Goal: Task Accomplishment & Management: Manage account settings

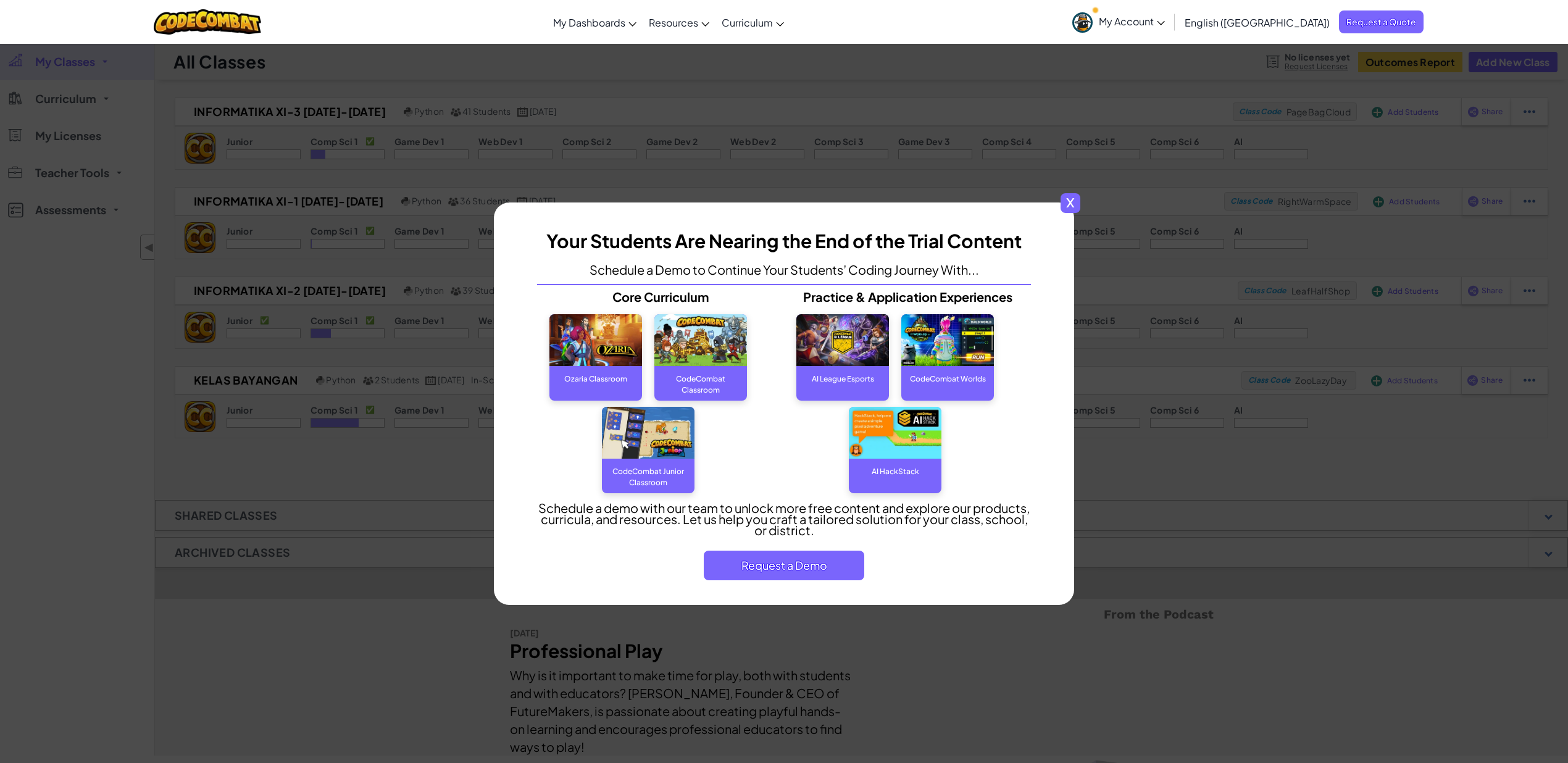
click at [1071, 206] on span "x" at bounding box center [1071, 203] width 20 height 20
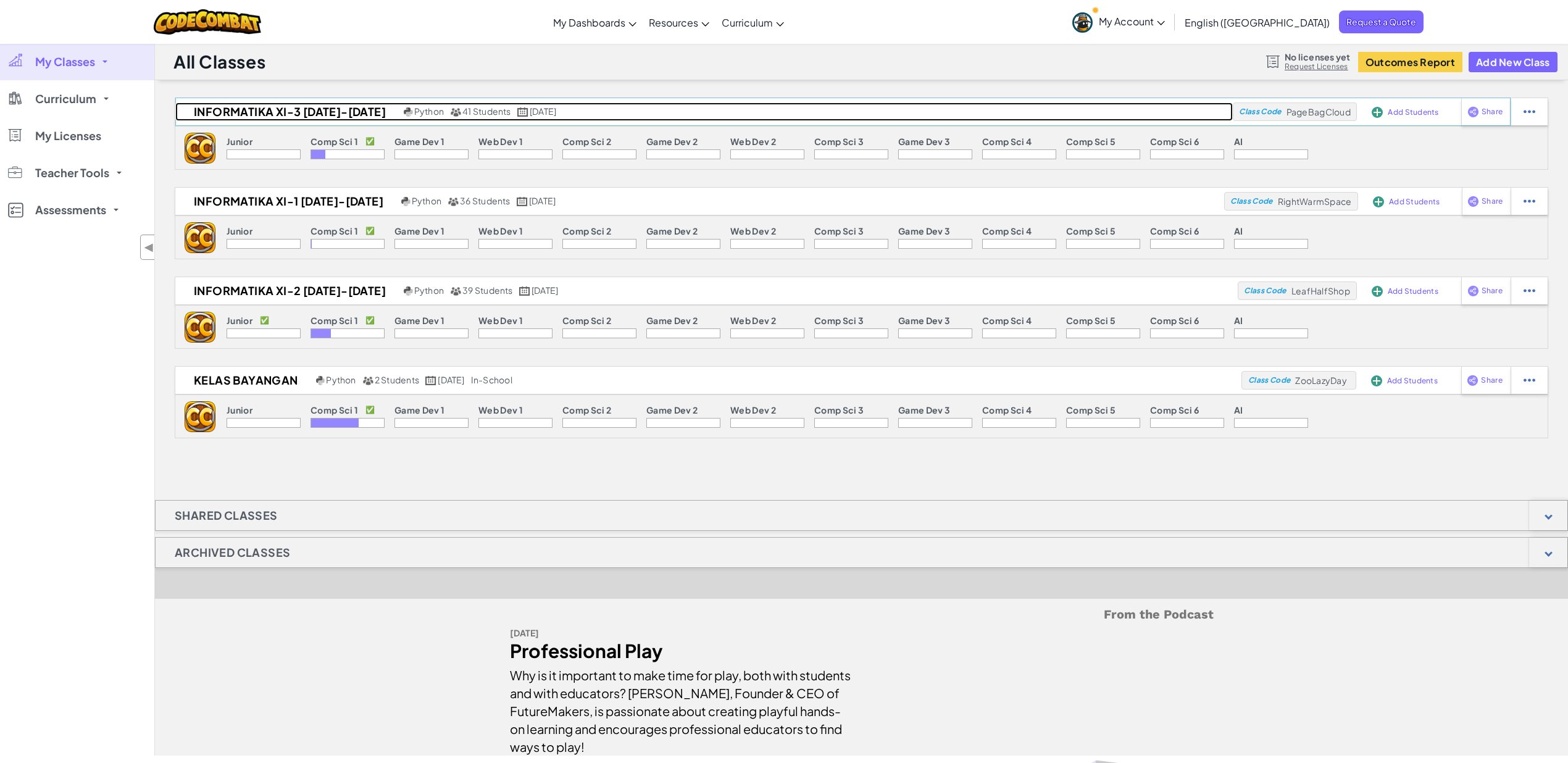
click at [339, 113] on h2 "INFORMATIKA XI-3 [DATE]-[DATE]" at bounding box center [287, 112] width 225 height 18
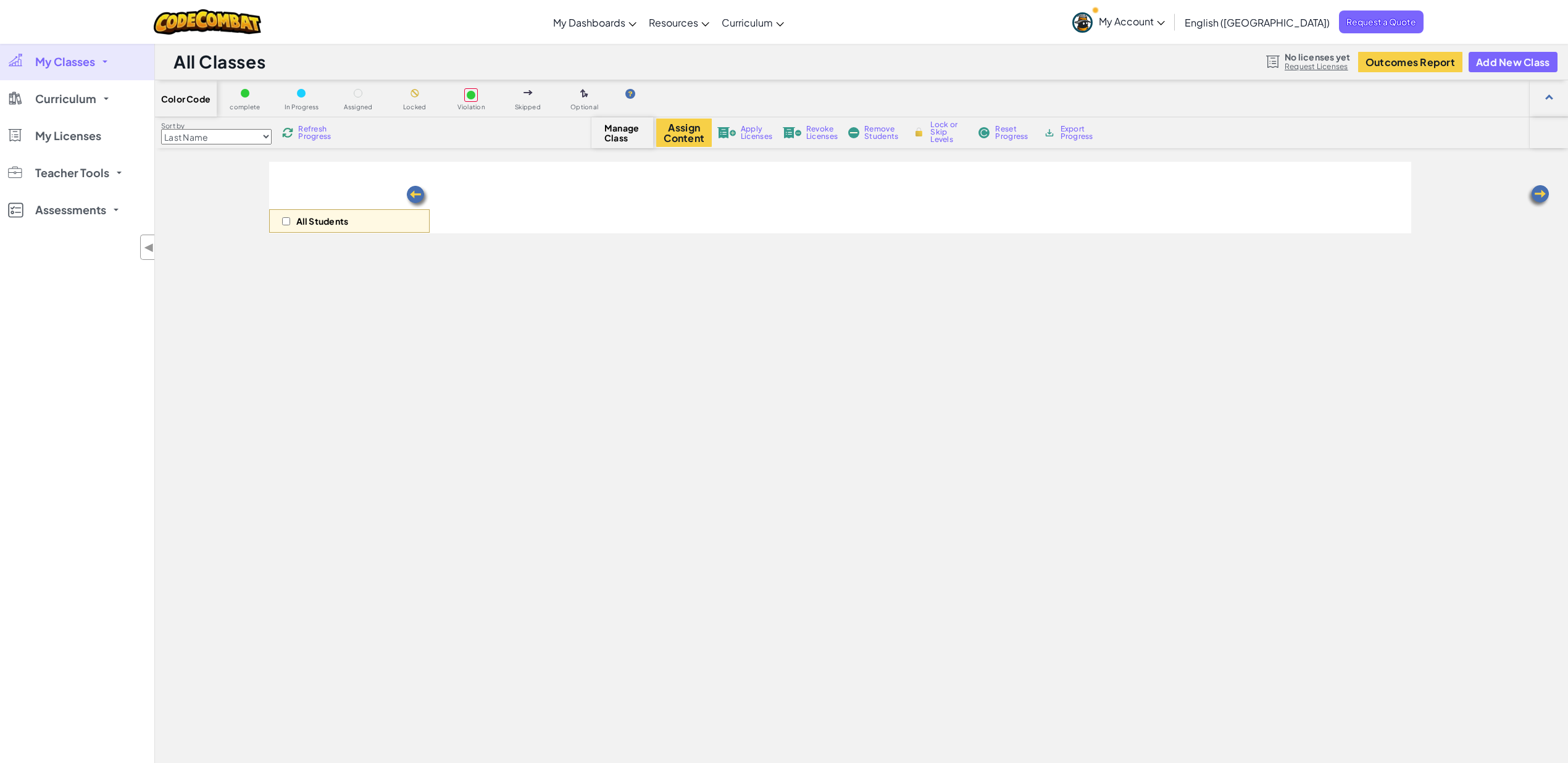
select select "560f1a9f22961295f9427742"
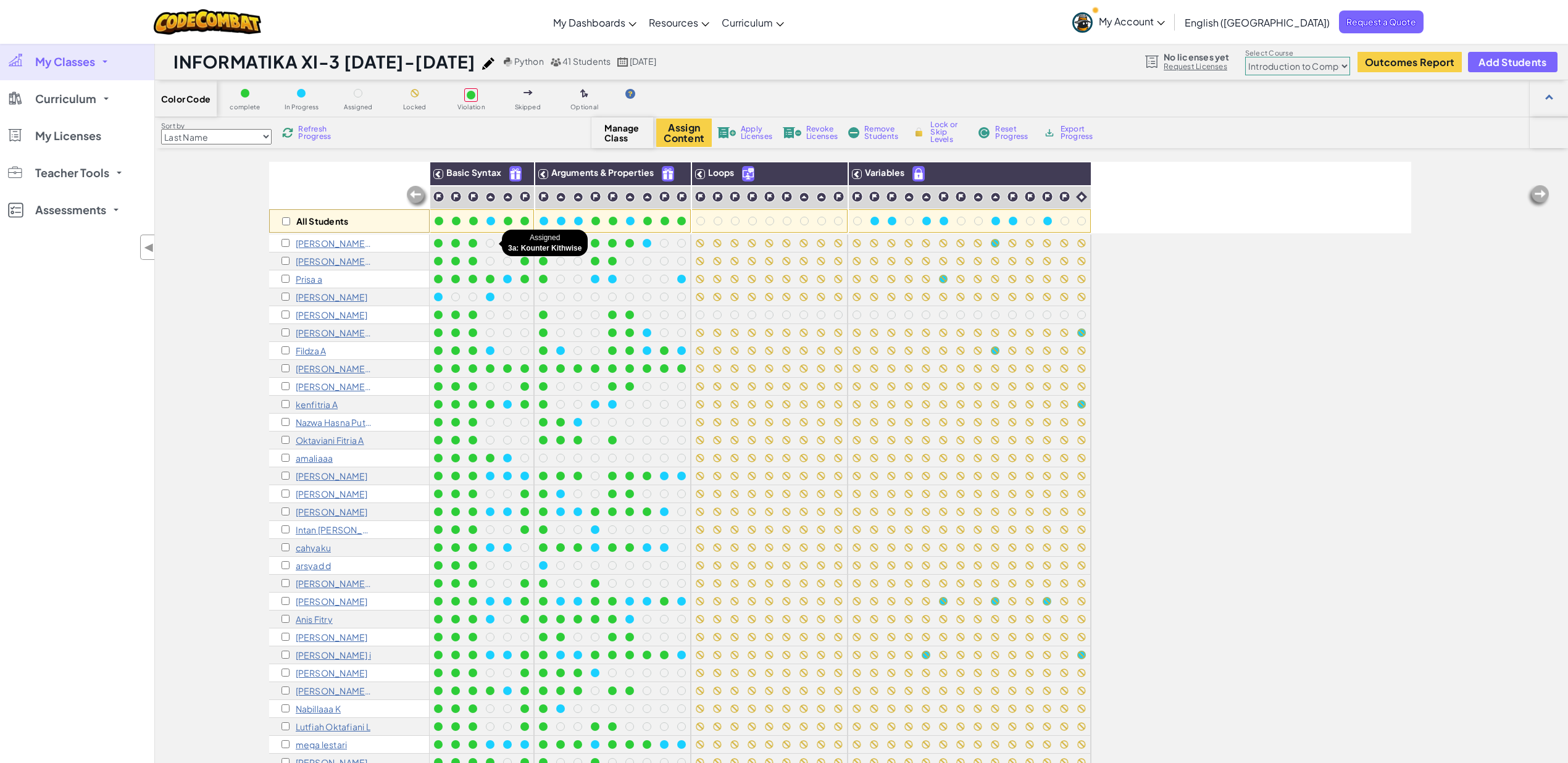
click at [490, 241] on div at bounding box center [490, 243] width 8 height 8
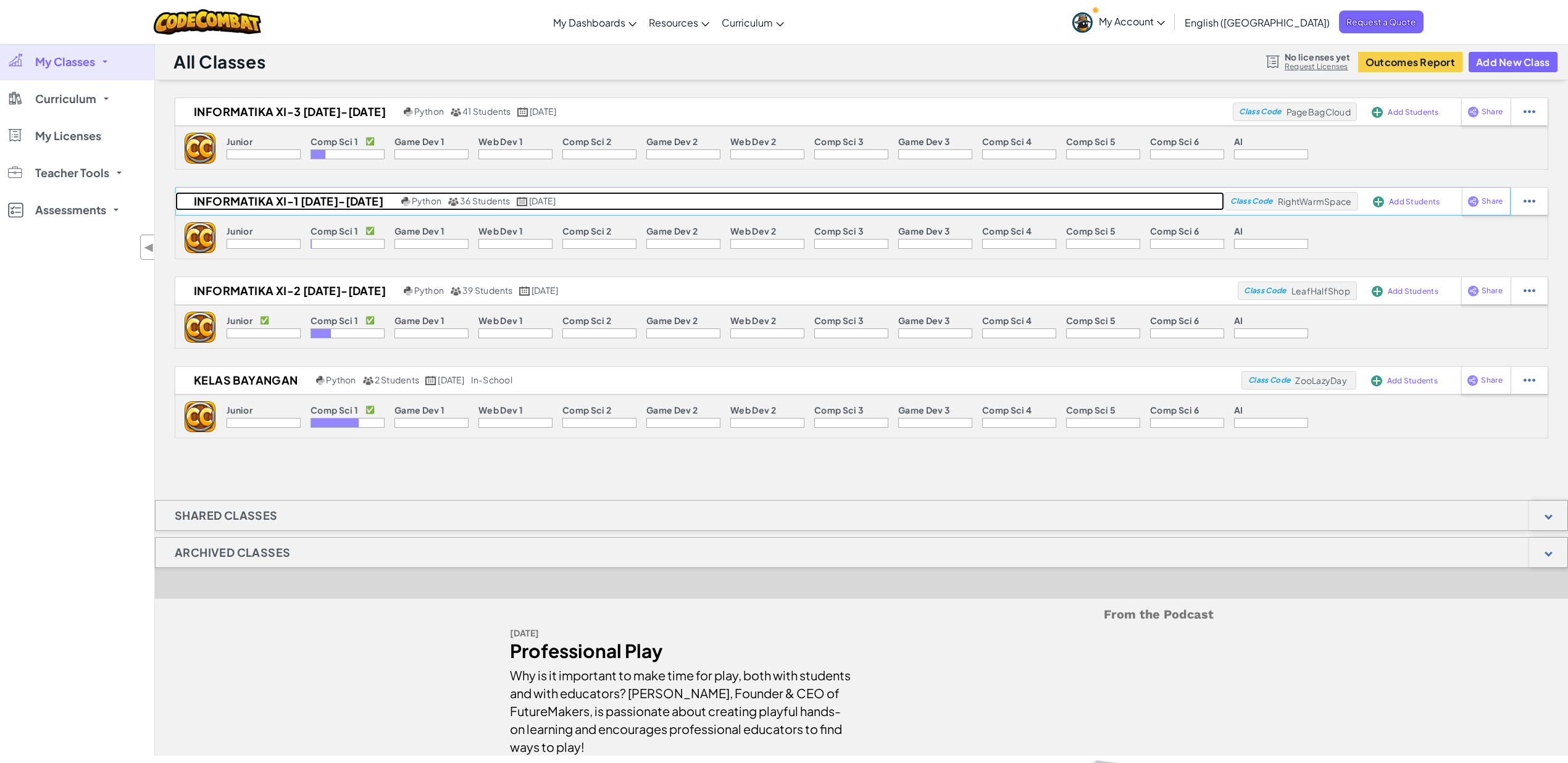
click at [261, 204] on h2 "INFORMATIKA XI-1 [DATE]-[DATE]" at bounding box center [287, 201] width 223 height 18
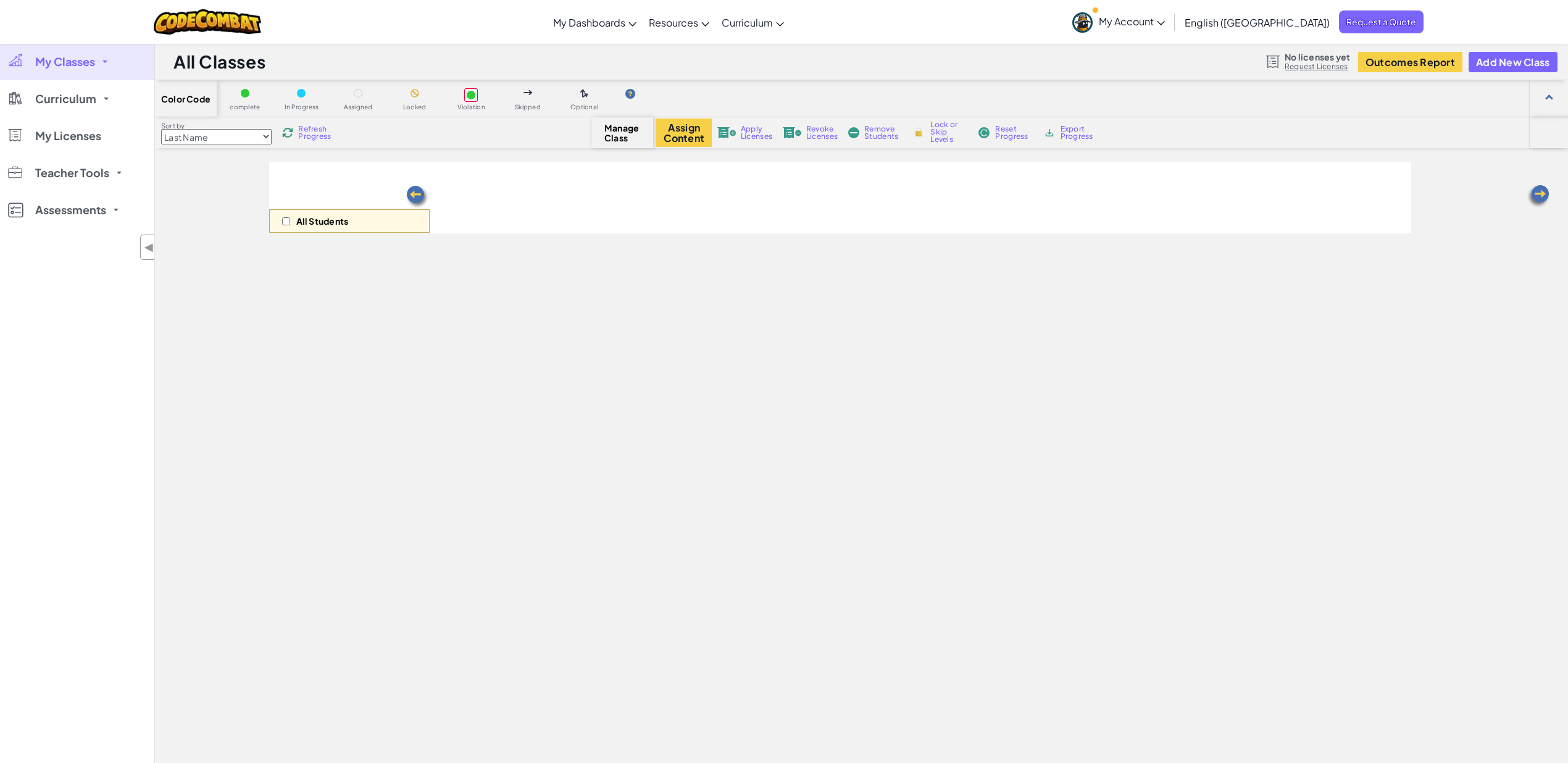
select select "560f1a9f22961295f9427742"
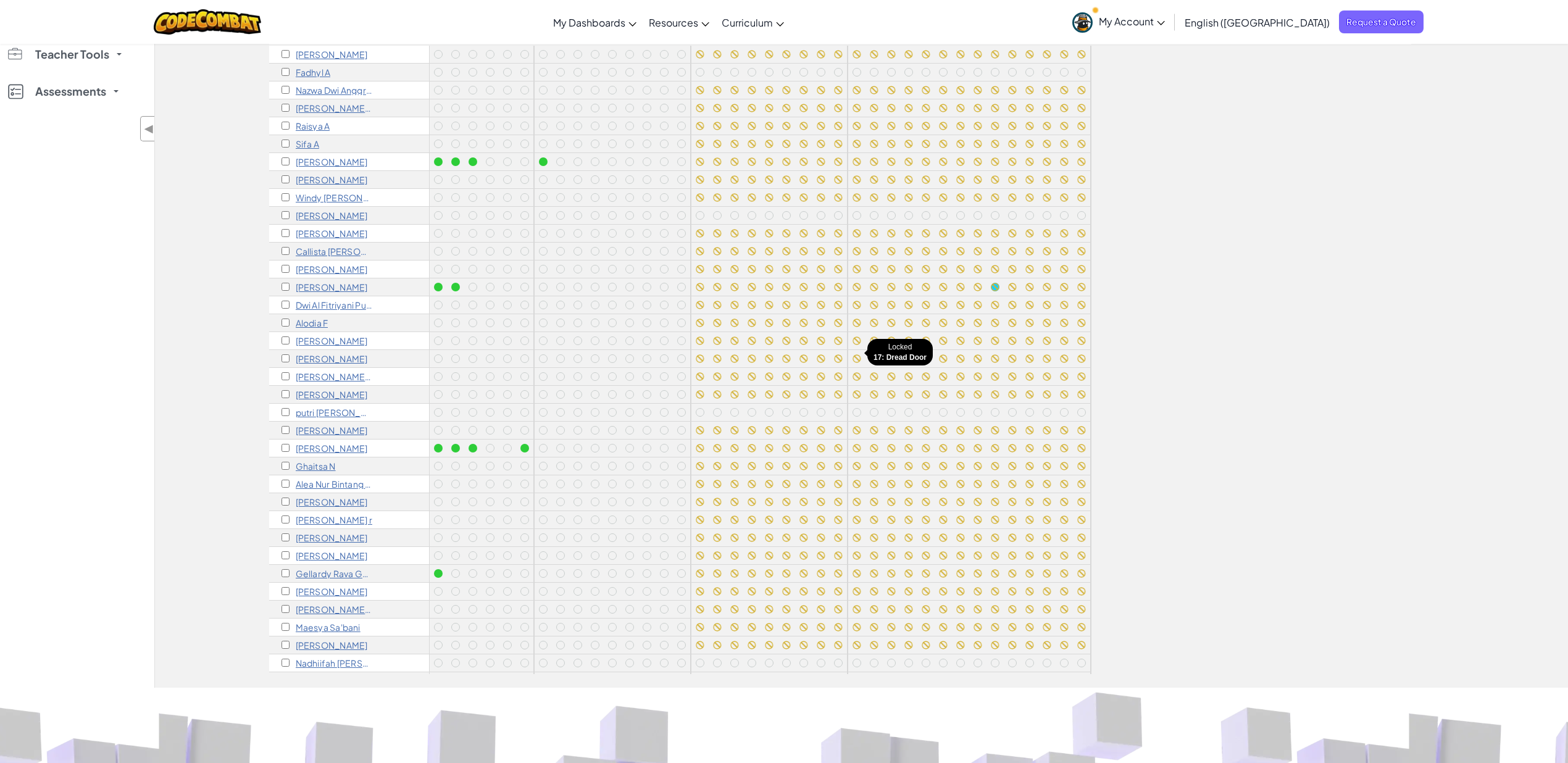
scroll to position [28, 0]
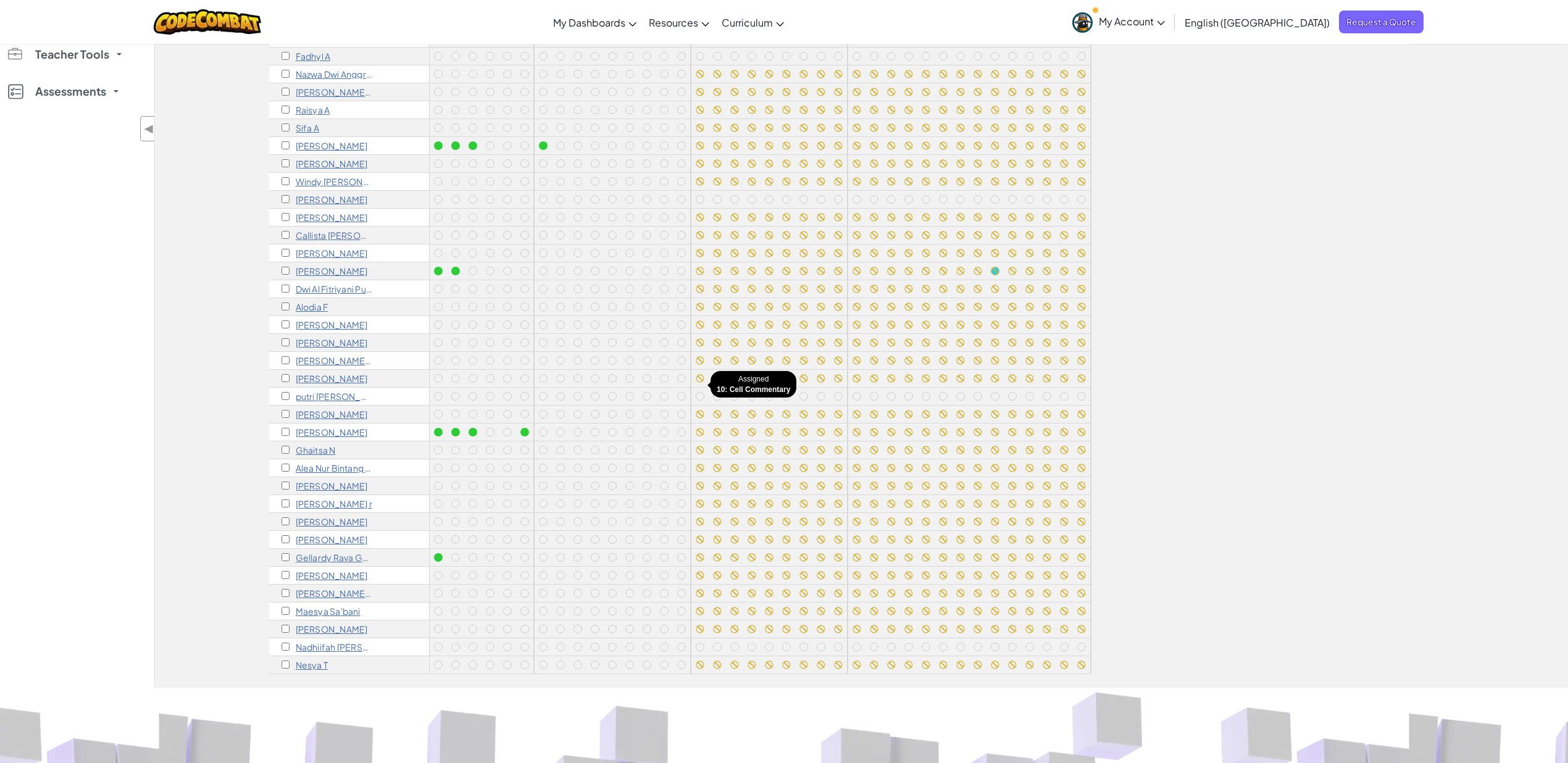
click at [695, 392] on div at bounding box center [699, 396] width 8 height 8
click at [287, 392] on input "checkbox" at bounding box center [285, 396] width 8 height 8
checkbox input "true"
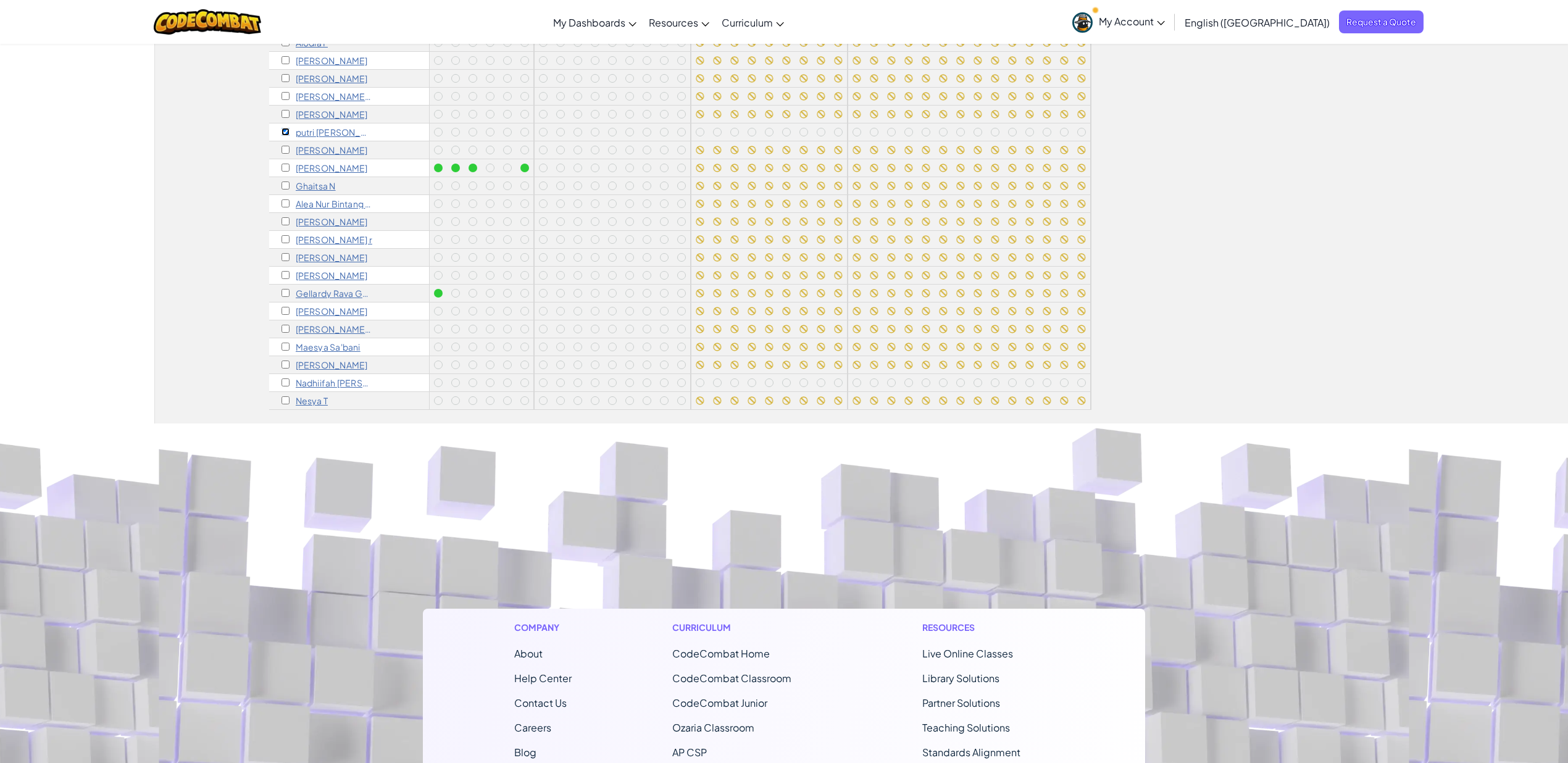
scroll to position [485, 0]
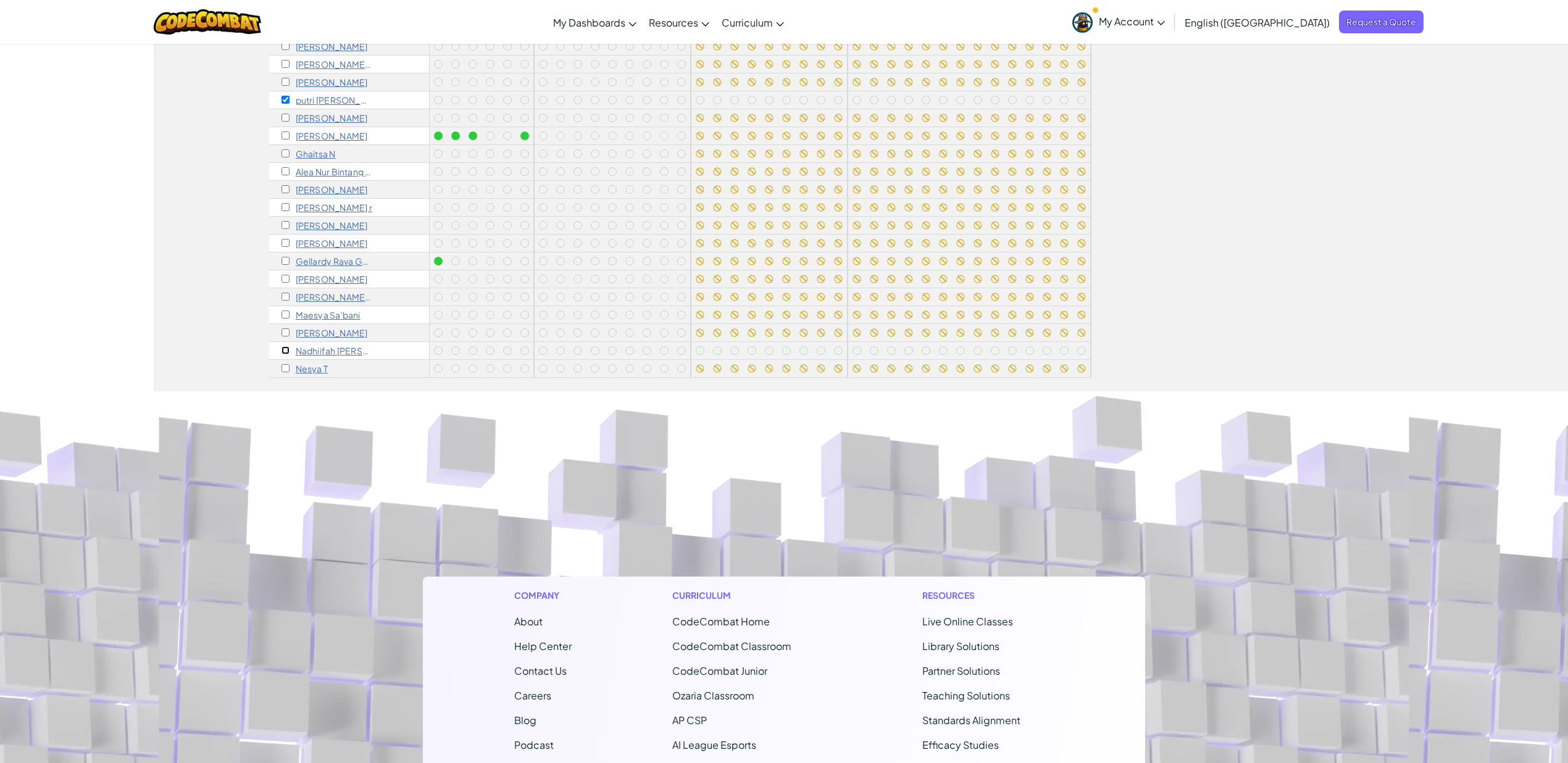
click at [287, 346] on input "checkbox" at bounding box center [285, 350] width 8 height 8
checkbox input "true"
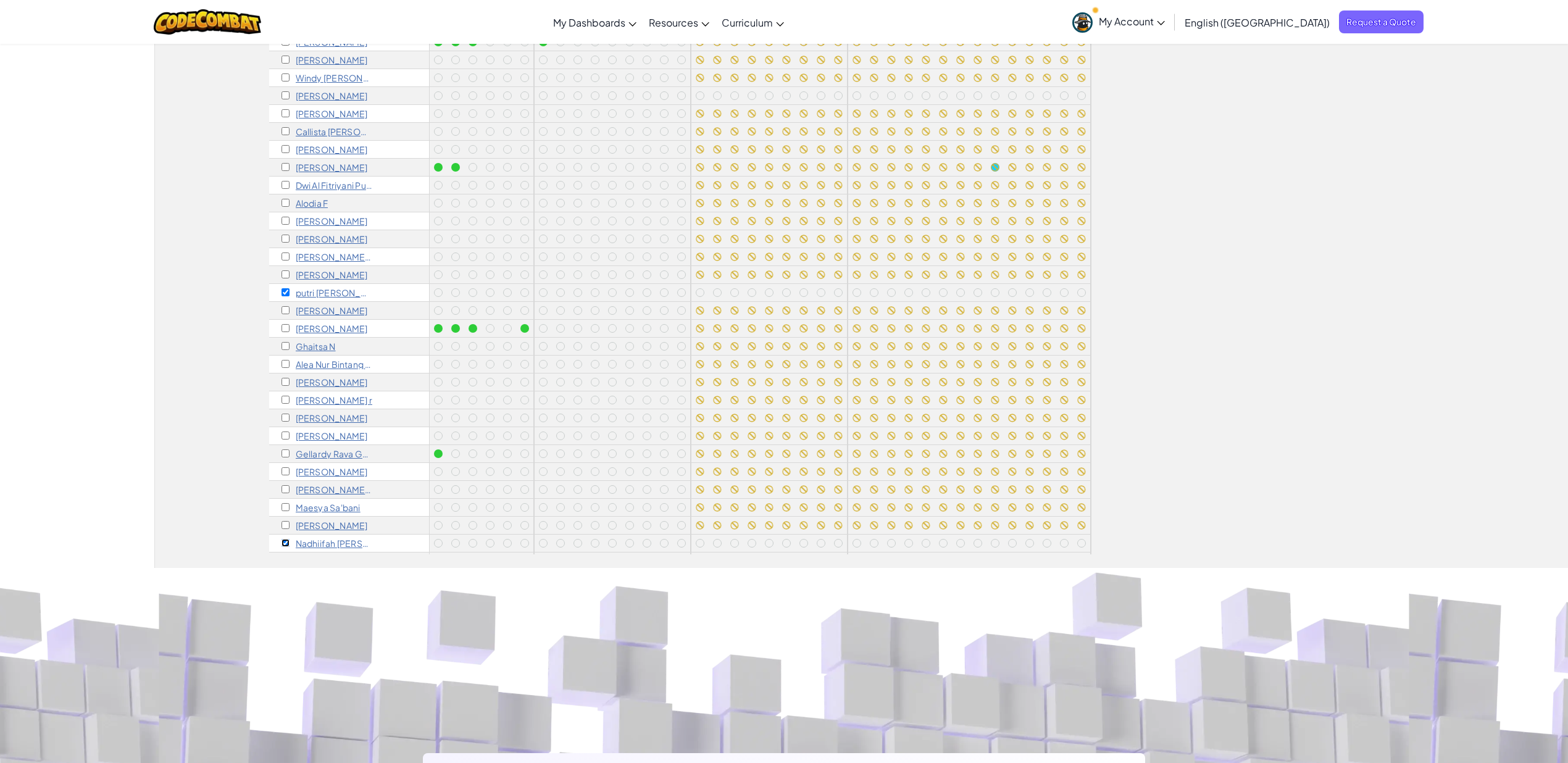
scroll to position [90, 0]
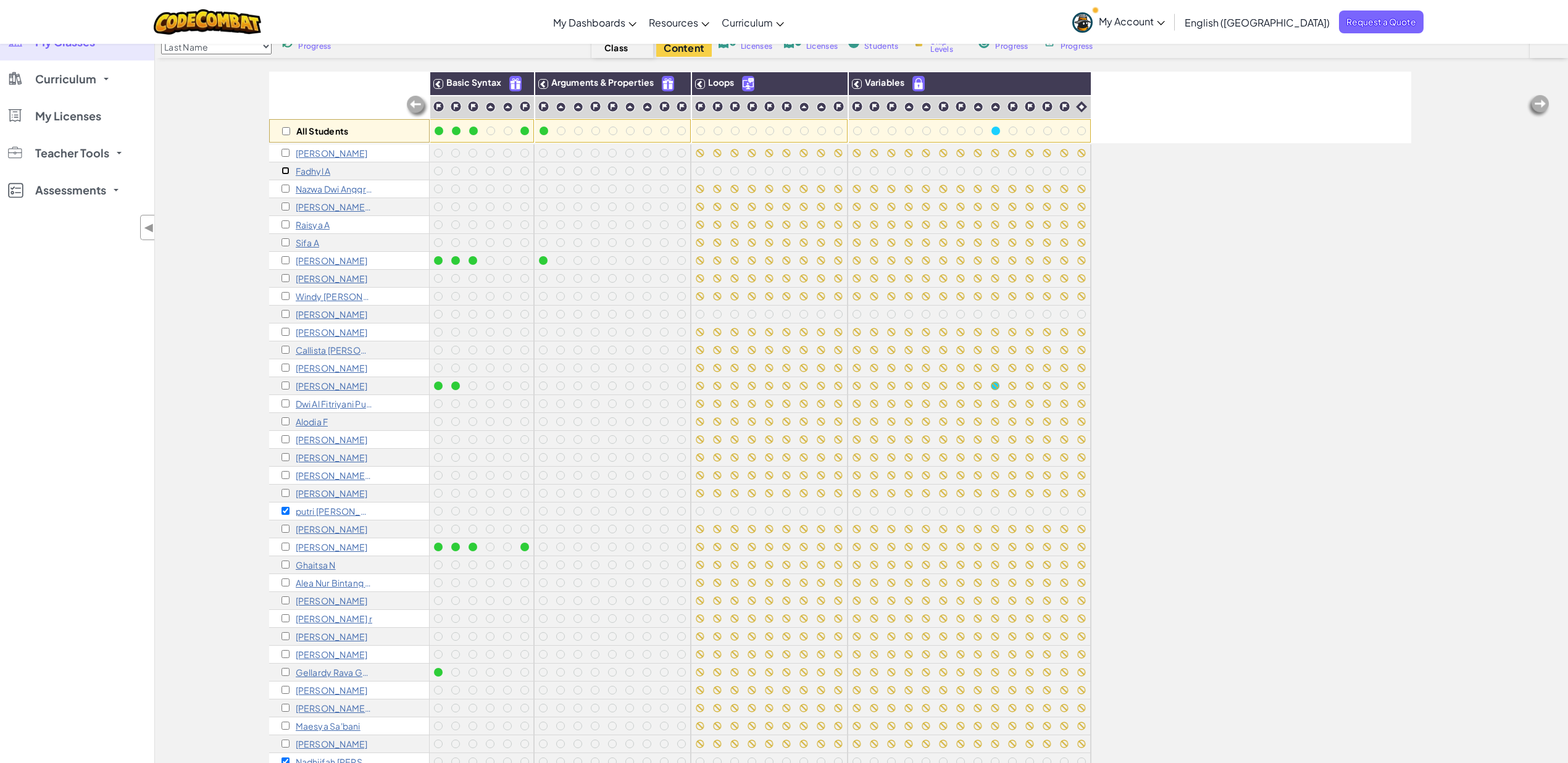
click at [286, 171] on input "checkbox" at bounding box center [285, 170] width 8 height 8
click at [701, 104] on img at bounding box center [700, 106] width 11 height 11
click at [718, 107] on img at bounding box center [717, 106] width 11 height 11
click at [740, 108] on img at bounding box center [734, 106] width 11 height 11
click at [755, 109] on img at bounding box center [752, 106] width 11 height 11
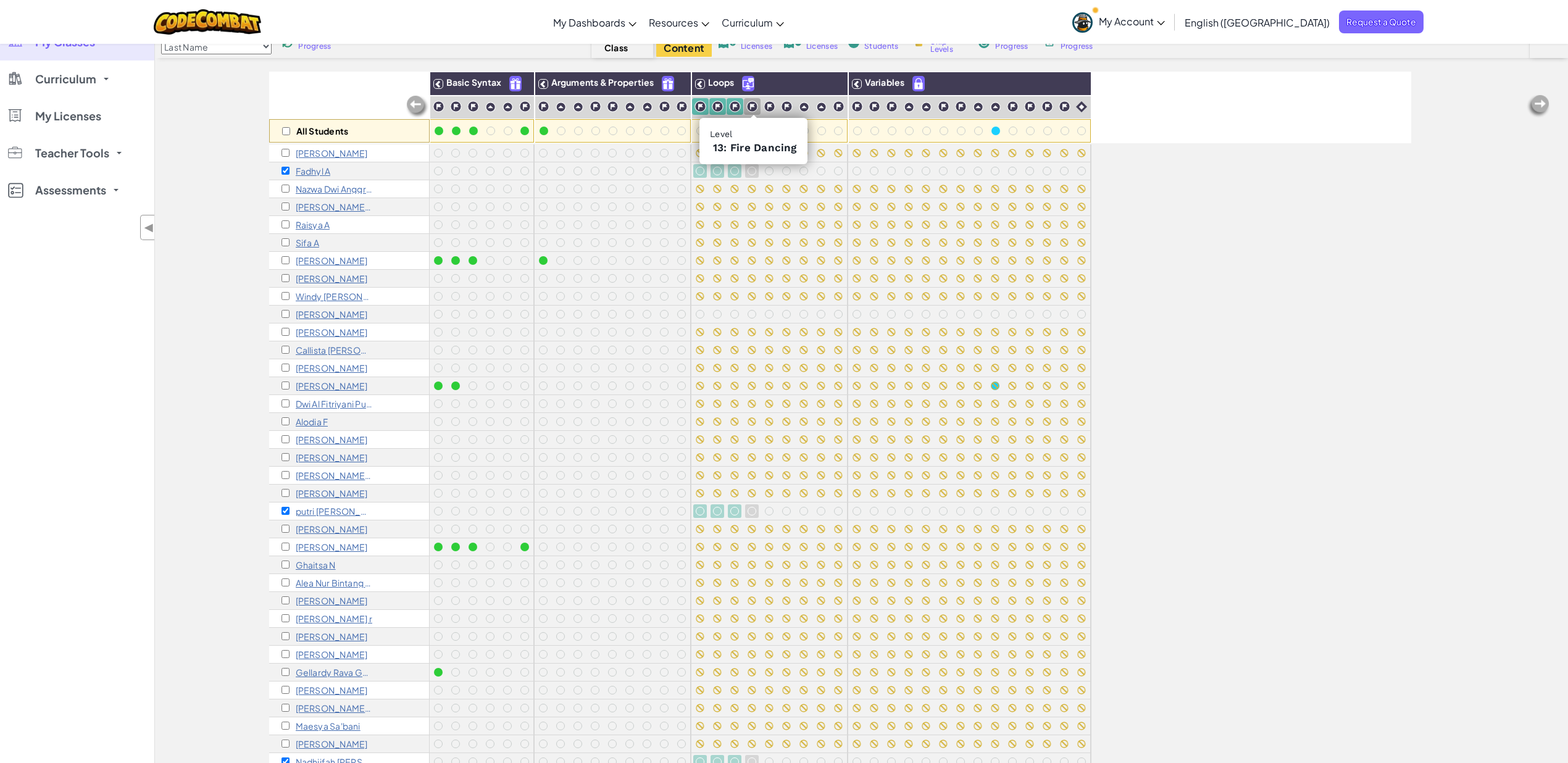
click at [773, 107] on img at bounding box center [769, 106] width 11 height 11
click at [786, 105] on img at bounding box center [786, 106] width 11 height 11
click at [805, 109] on img at bounding box center [804, 107] width 11 height 11
click at [827, 106] on img at bounding box center [821, 107] width 11 height 11
click at [841, 109] on img at bounding box center [838, 106] width 11 height 11
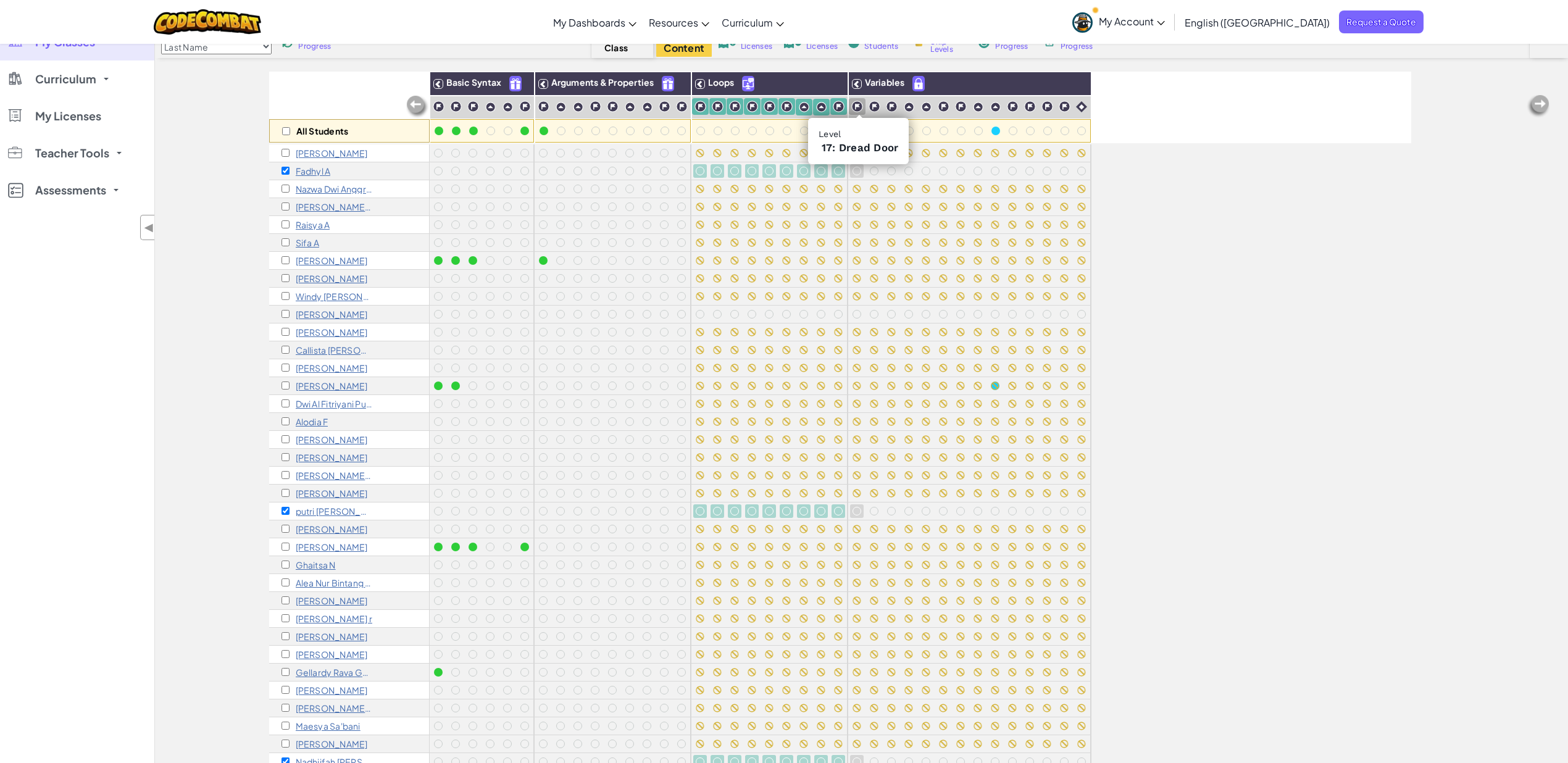
click at [860, 109] on img at bounding box center [857, 106] width 11 height 11
click at [873, 111] on img at bounding box center [874, 106] width 11 height 11
click at [888, 111] on img at bounding box center [891, 106] width 11 height 11
click at [908, 106] on img at bounding box center [909, 107] width 11 height 11
click at [925, 108] on img at bounding box center [926, 107] width 11 height 11
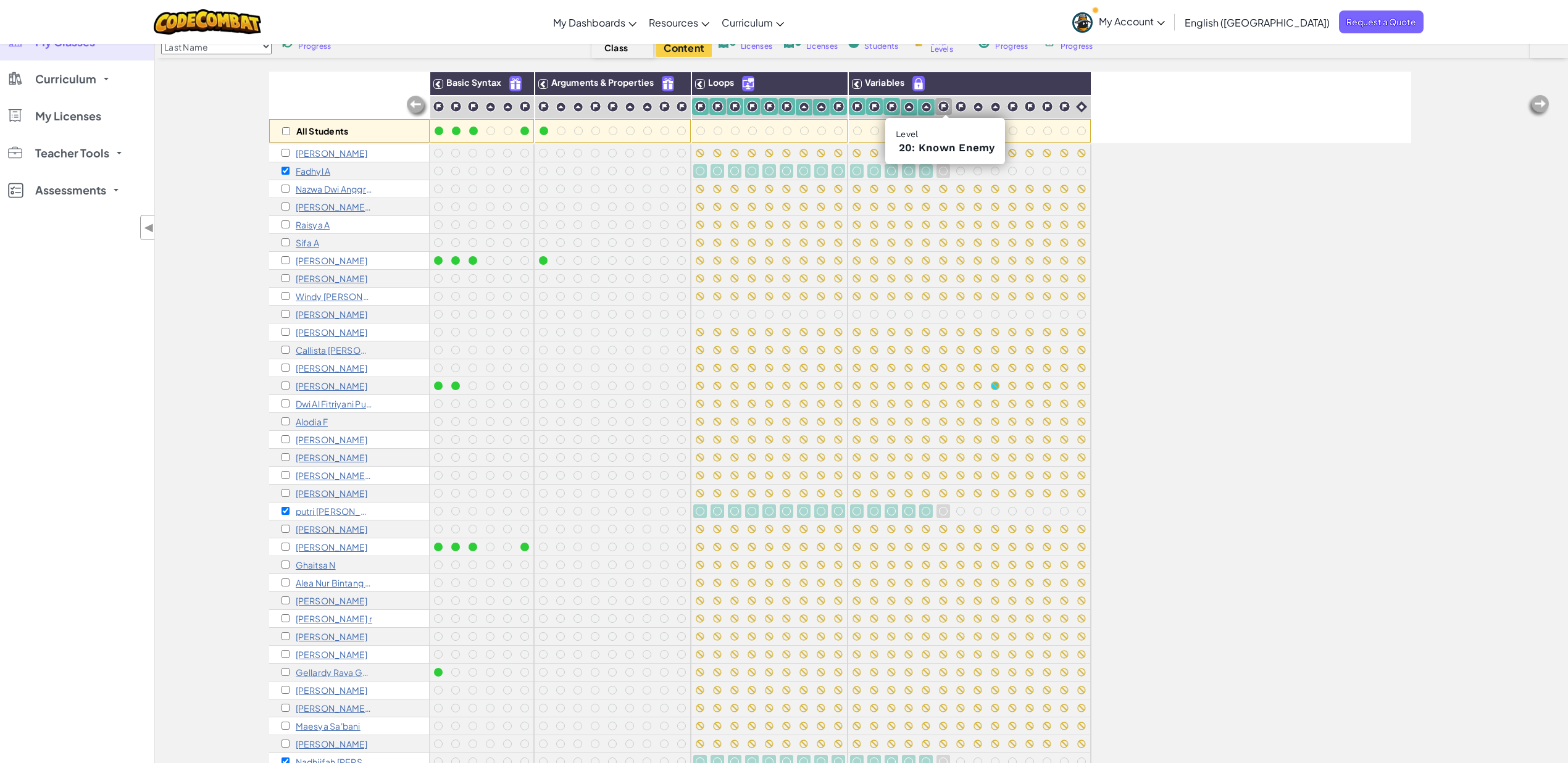
click at [940, 111] on img at bounding box center [943, 106] width 11 height 11
click at [961, 111] on img at bounding box center [961, 106] width 11 height 11
click at [975, 107] on img at bounding box center [978, 107] width 11 height 11
click at [1000, 111] on img at bounding box center [996, 107] width 11 height 11
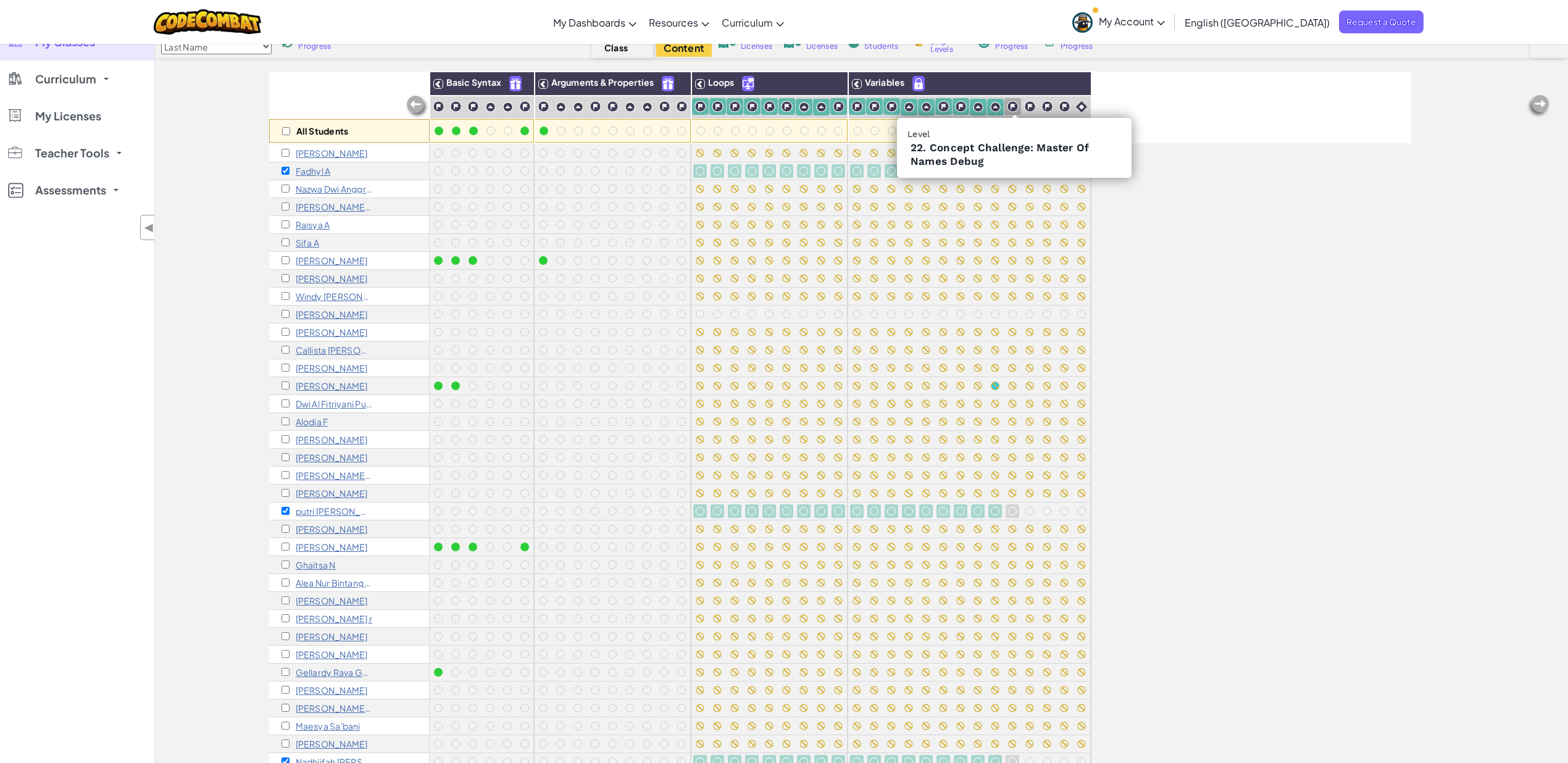
click at [1007, 106] on img at bounding box center [1012, 106] width 11 height 11
click at [1037, 112] on div at bounding box center [1030, 106] width 17 height 17
click at [1047, 106] on img at bounding box center [1047, 106] width 11 height 11
click at [1062, 109] on img at bounding box center [1064, 106] width 11 height 11
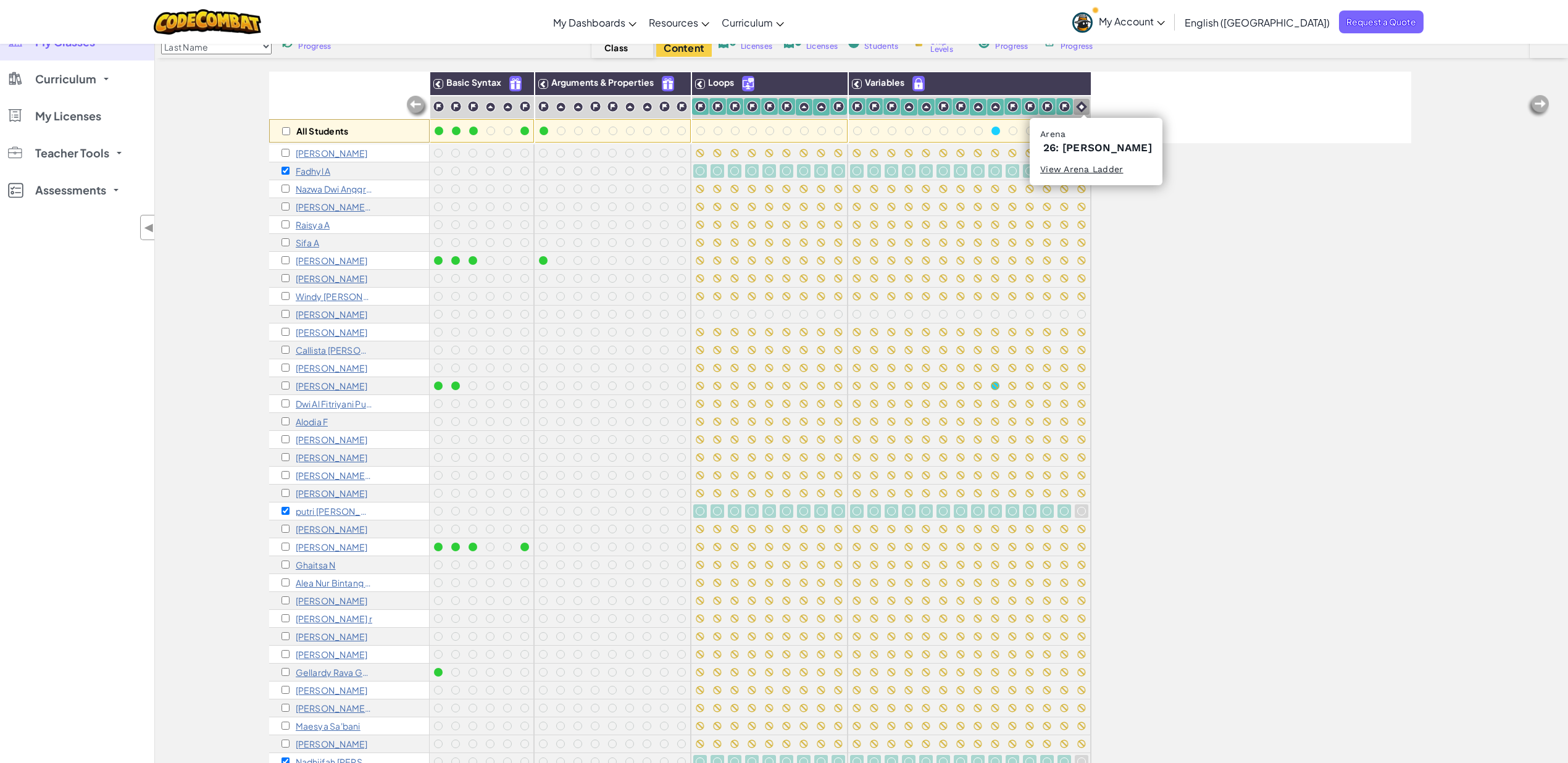
click at [1083, 106] on img at bounding box center [1081, 106] width 11 height 11
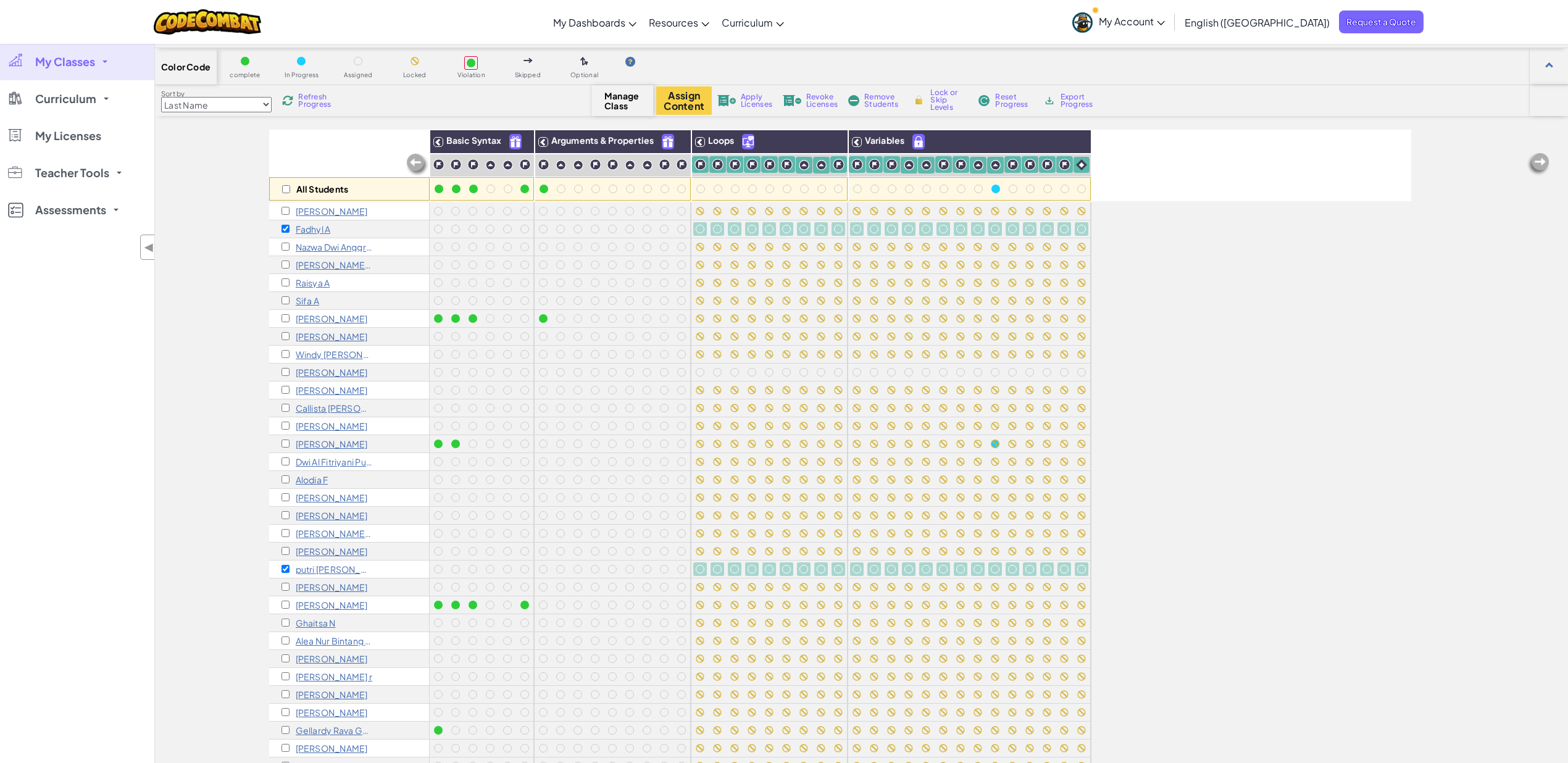
scroll to position [0, 0]
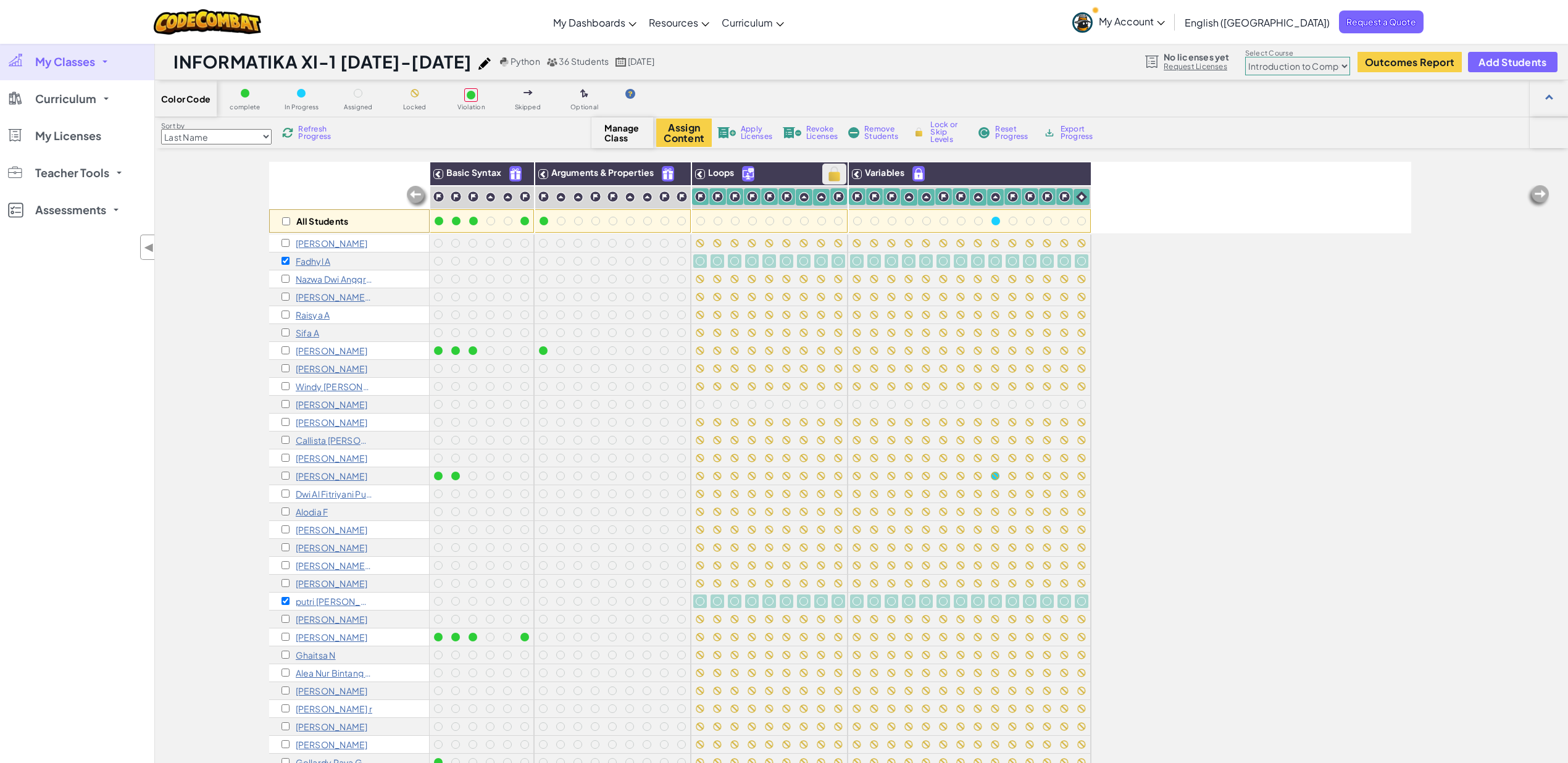
click at [834, 179] on img at bounding box center [834, 174] width 21 height 18
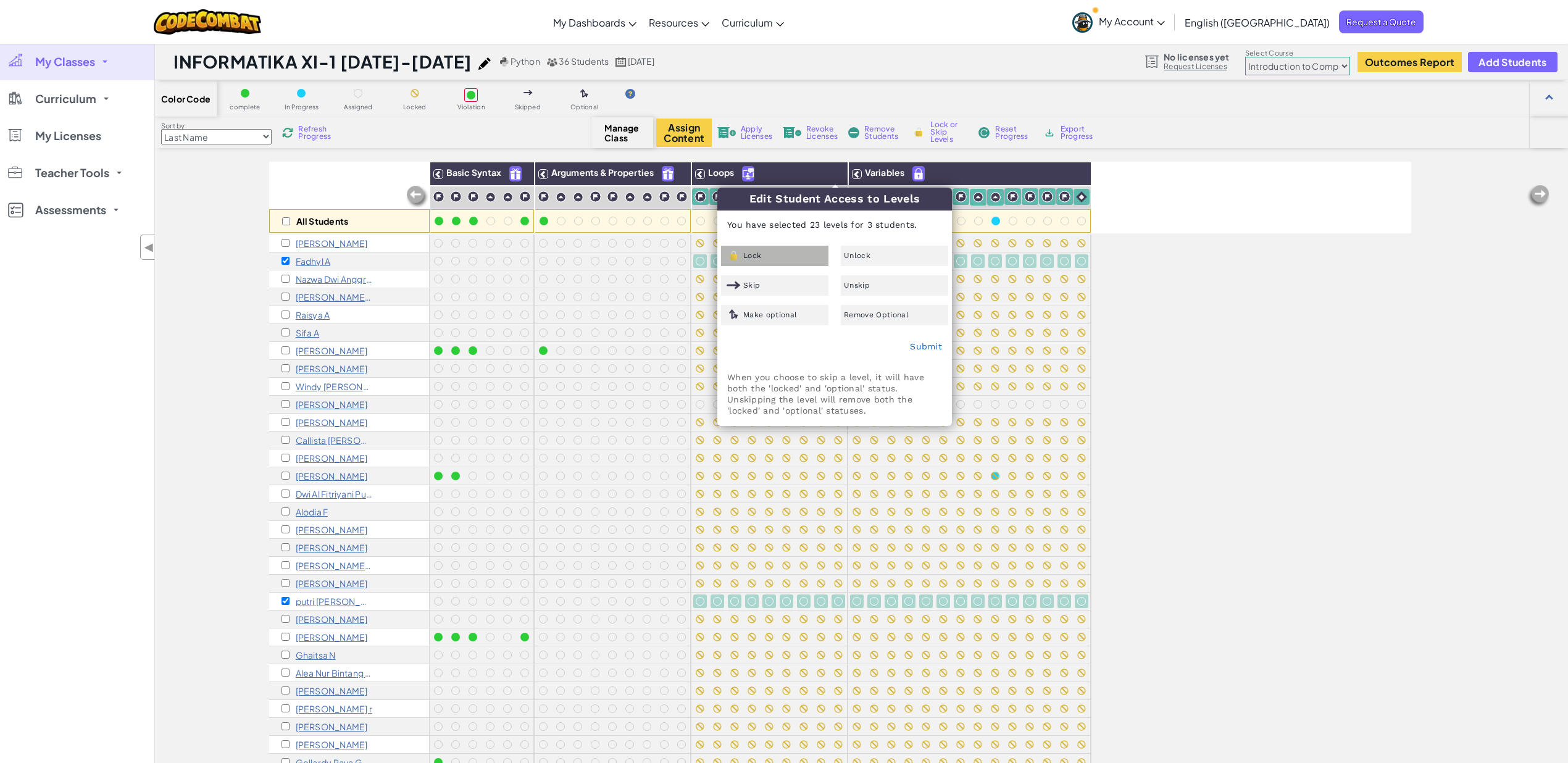
click at [780, 254] on div "Lock" at bounding box center [775, 256] width 108 height 21
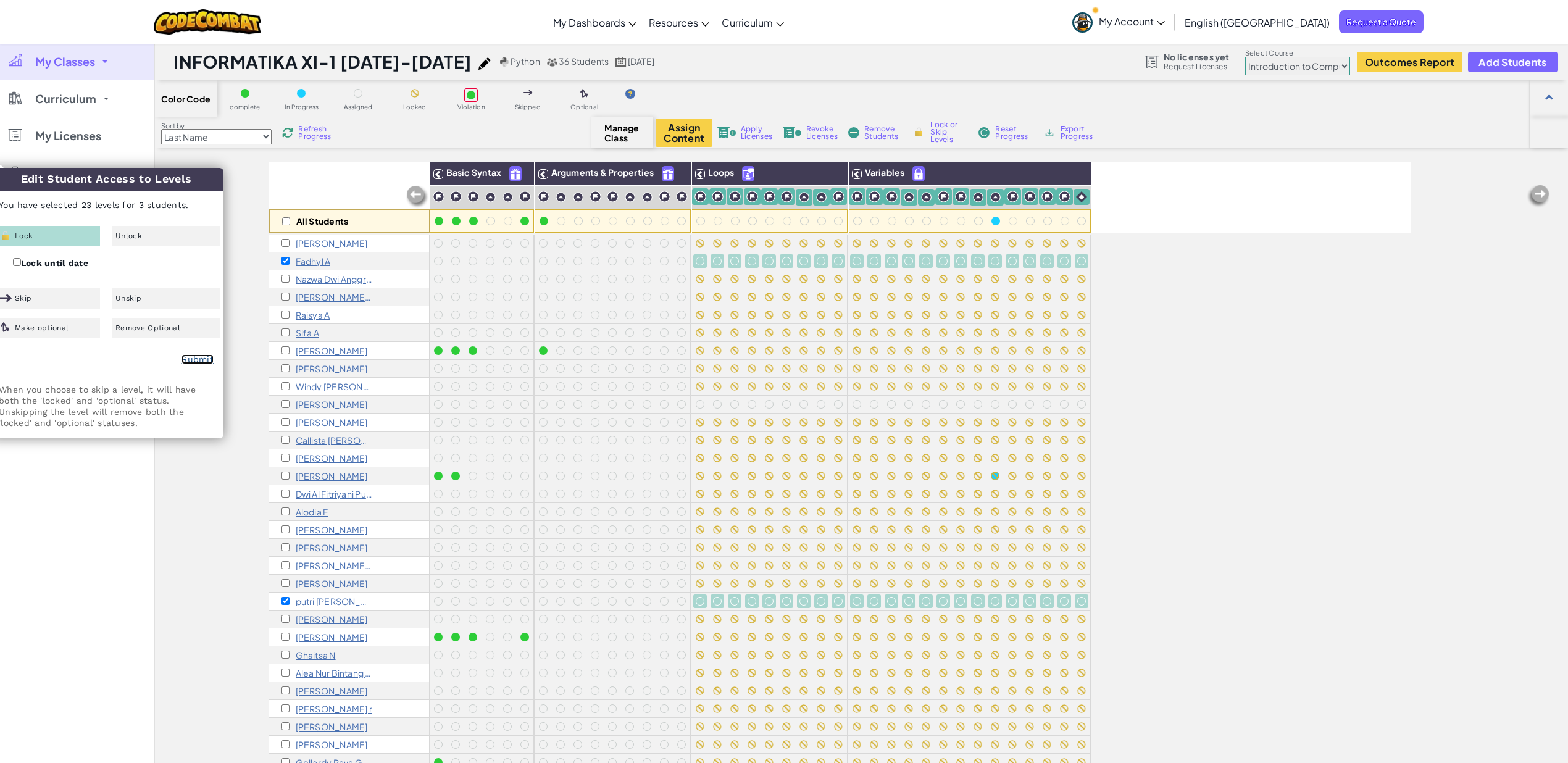
click at [195, 362] on link "Submit" at bounding box center [198, 359] width 32 height 10
checkbox input "false"
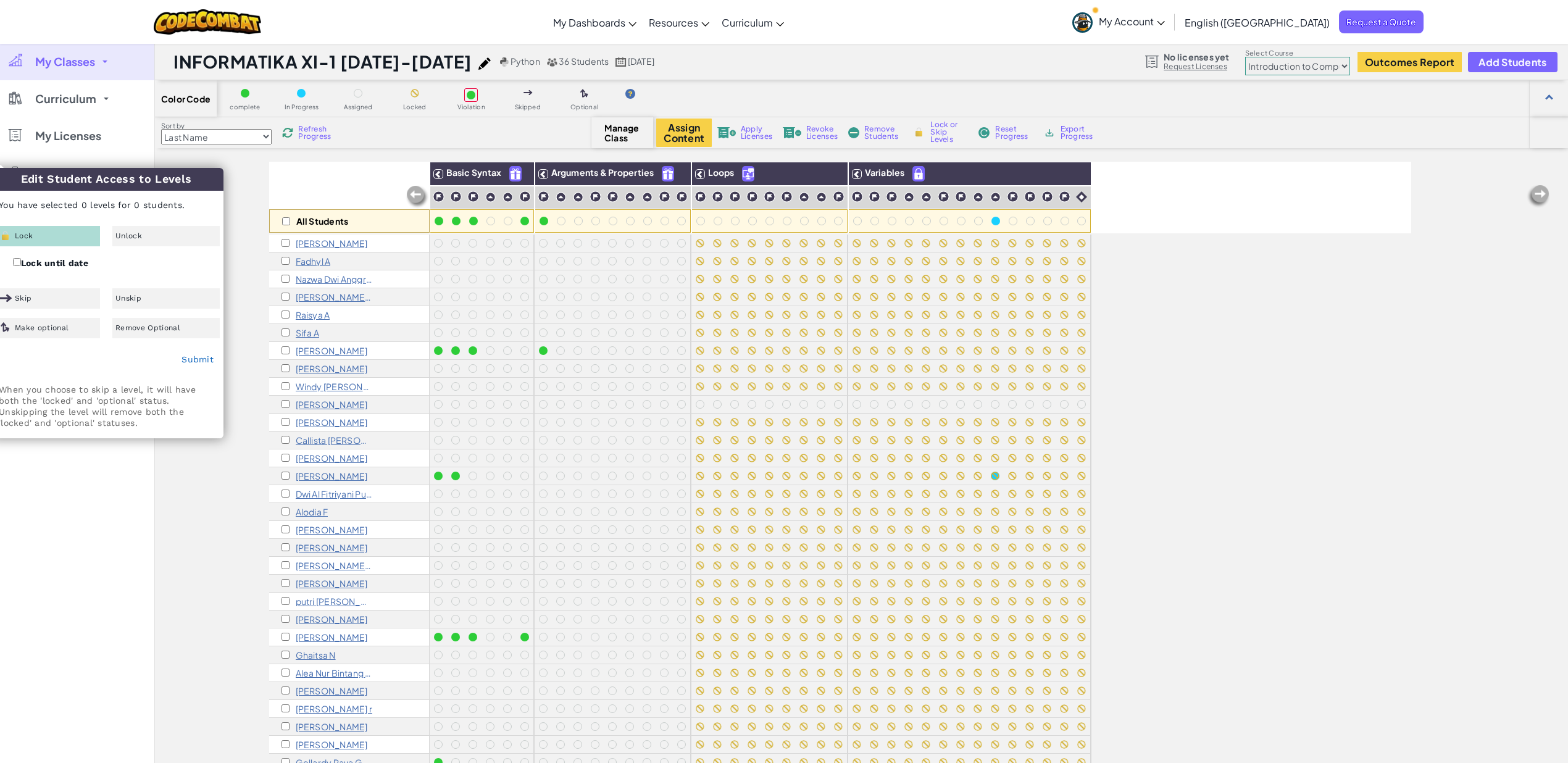
click at [290, 404] on div "[PERSON_NAME]" at bounding box center [324, 404] width 86 height 10
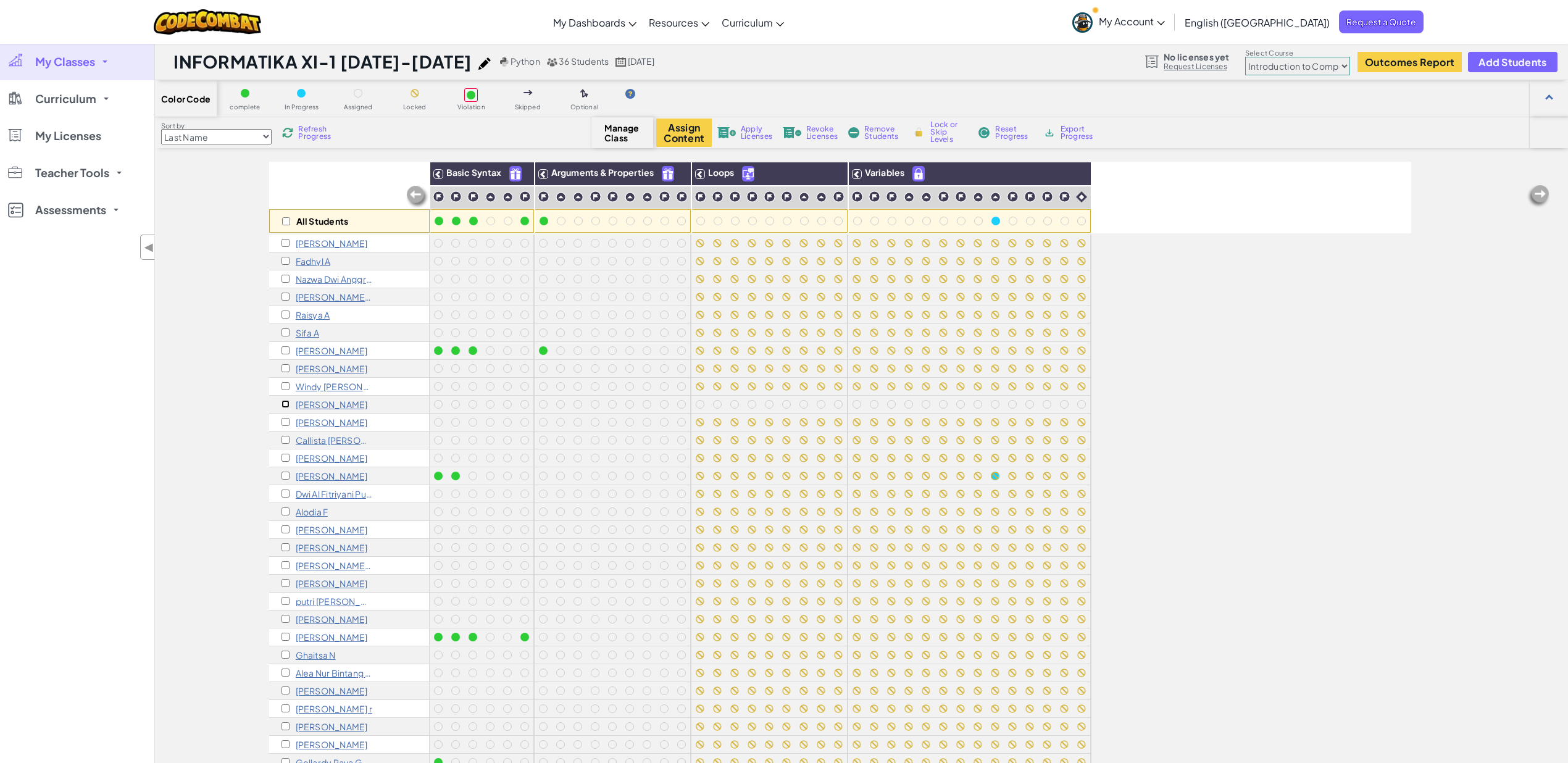
click at [287, 404] on input "checkbox" at bounding box center [285, 404] width 8 height 8
click at [698, 198] on img at bounding box center [700, 196] width 11 height 11
click at [714, 201] on img at bounding box center [717, 196] width 11 height 11
click at [731, 201] on img at bounding box center [734, 196] width 11 height 11
click at [751, 194] on img at bounding box center [752, 196] width 11 height 11
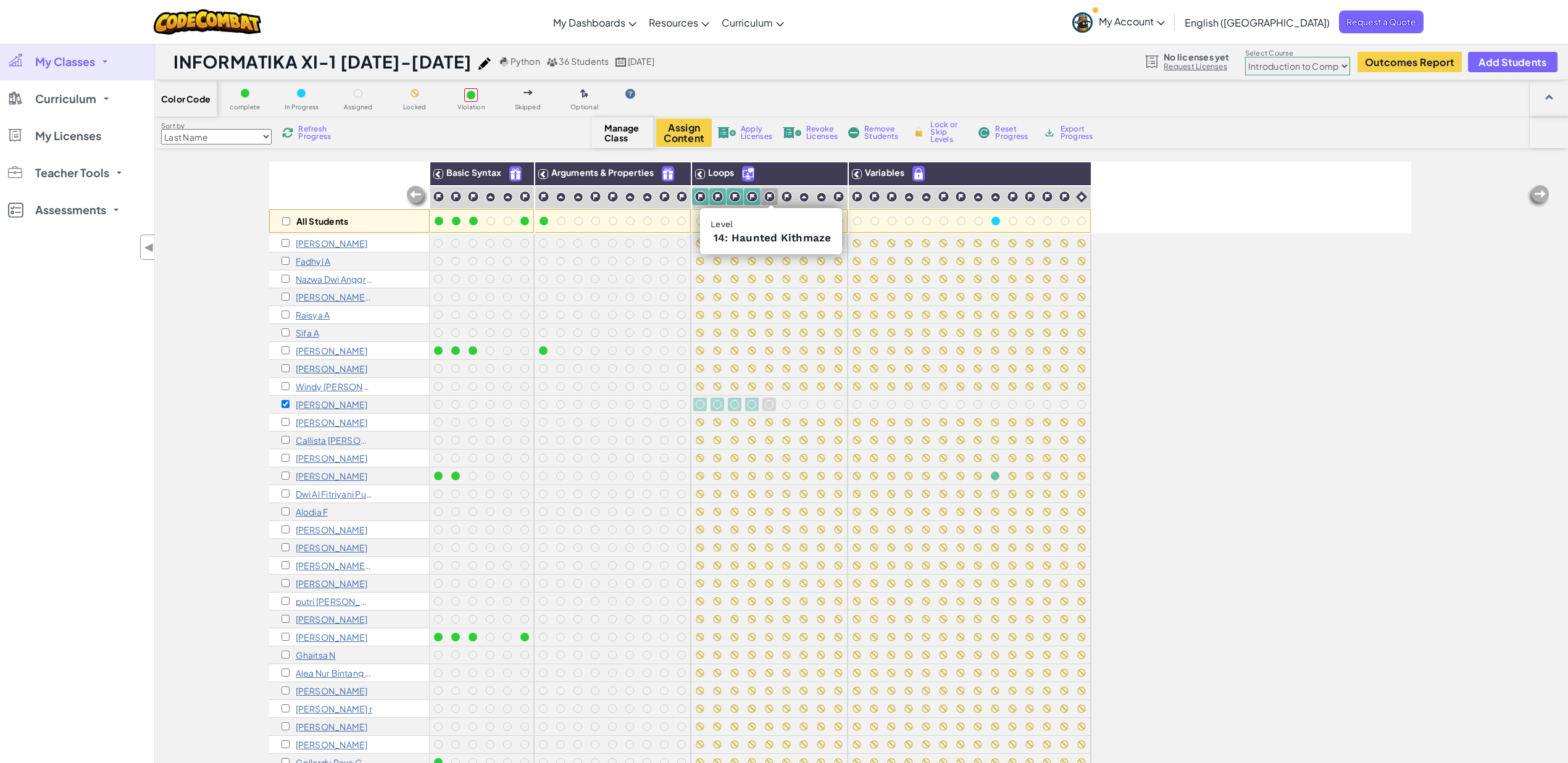
click at [770, 196] on img at bounding box center [769, 196] width 11 height 11
click at [786, 198] on img at bounding box center [786, 196] width 11 height 11
click at [807, 199] on img at bounding box center [804, 197] width 11 height 11
click at [821, 197] on img at bounding box center [821, 197] width 11 height 11
click at [840, 196] on img at bounding box center [838, 196] width 11 height 11
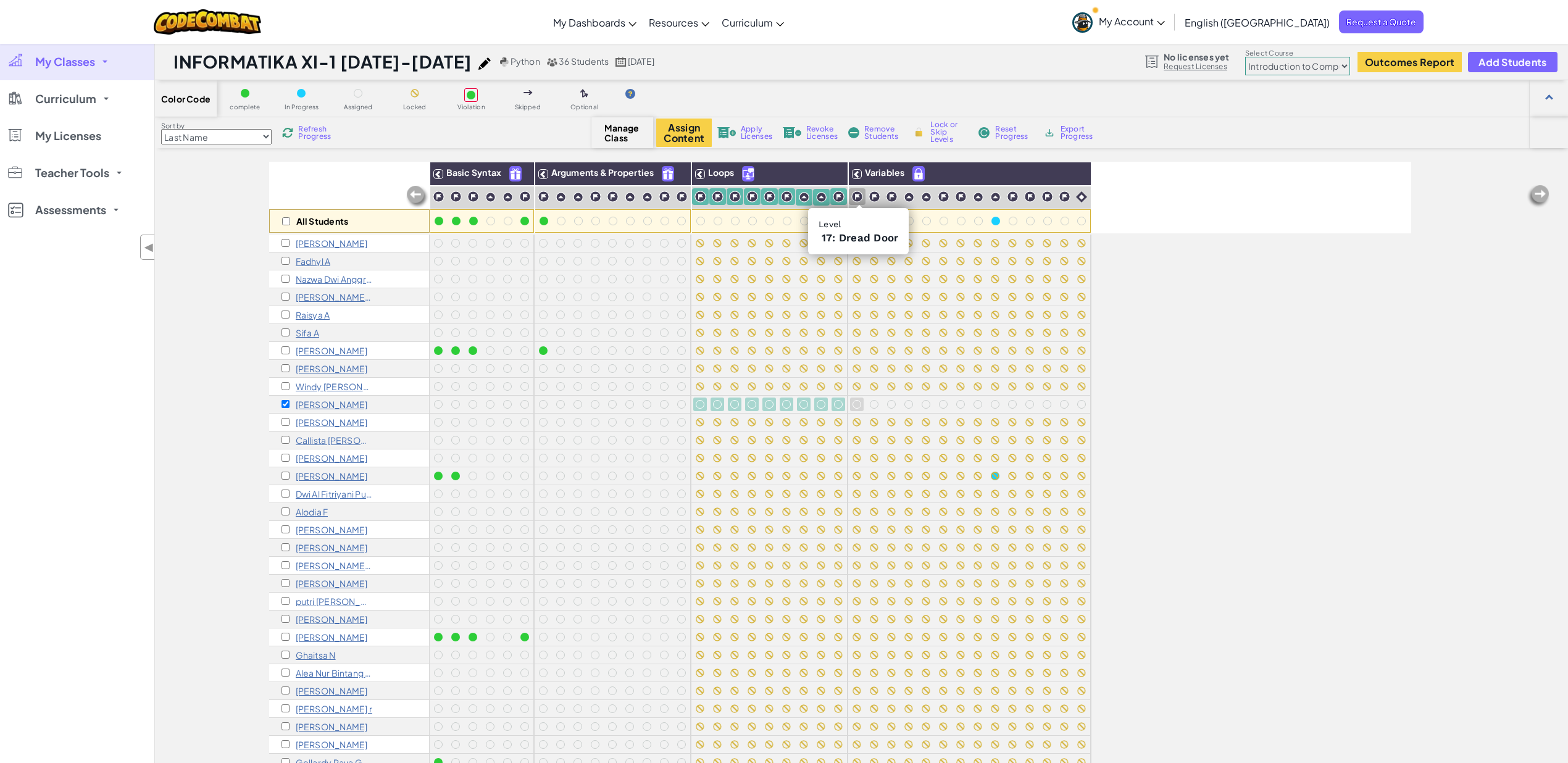
click at [859, 198] on img at bounding box center [857, 196] width 11 height 11
click at [876, 198] on img at bounding box center [874, 196] width 11 height 11
click at [893, 200] on img at bounding box center [891, 196] width 11 height 11
click at [912, 200] on img at bounding box center [909, 197] width 11 height 11
click at [932, 203] on div at bounding box center [925, 196] width 11 height 11
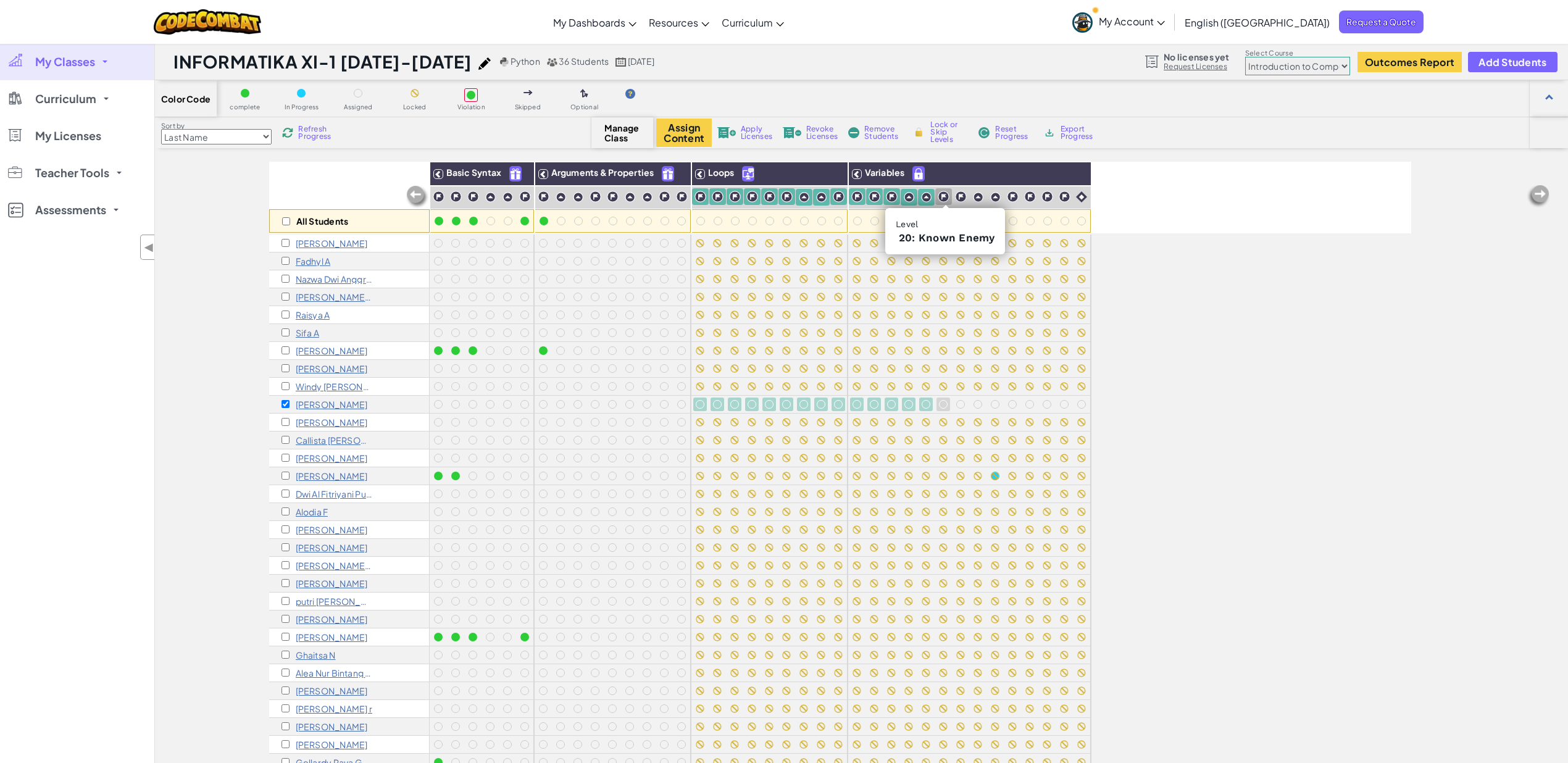
click at [947, 200] on img at bounding box center [943, 196] width 11 height 11
click at [958, 196] on img at bounding box center [961, 196] width 11 height 11
click at [975, 198] on img at bounding box center [978, 197] width 11 height 11
click at [997, 197] on img at bounding box center [996, 197] width 11 height 11
click at [1013, 198] on img at bounding box center [1012, 196] width 11 height 11
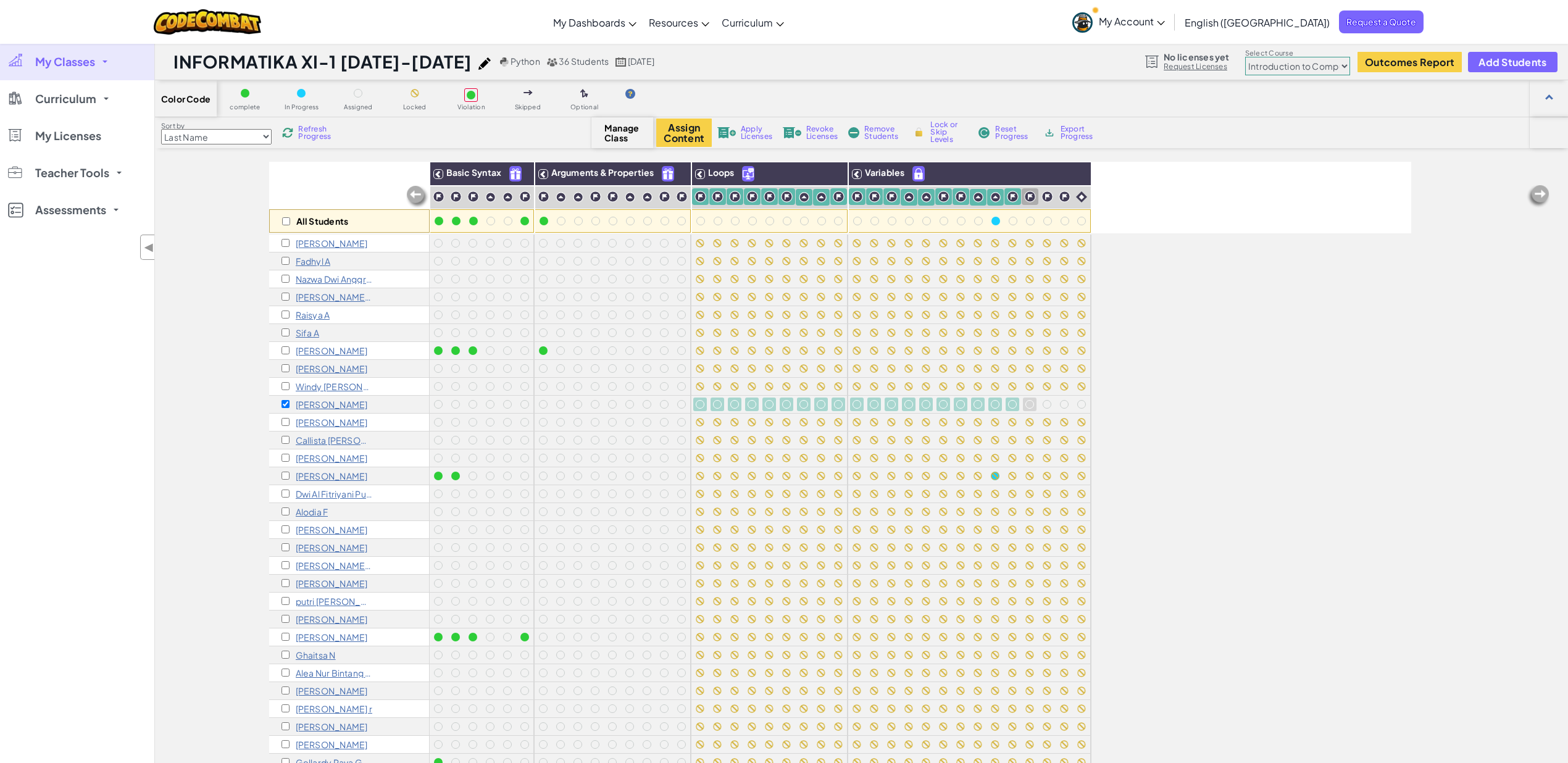
click at [1029, 198] on img at bounding box center [1029, 196] width 11 height 11
click at [1049, 200] on img at bounding box center [1047, 196] width 11 height 11
click at [1066, 200] on img at bounding box center [1064, 196] width 11 height 11
click at [1080, 199] on img at bounding box center [1081, 196] width 11 height 11
click at [842, 167] on img at bounding box center [834, 174] width 21 height 18
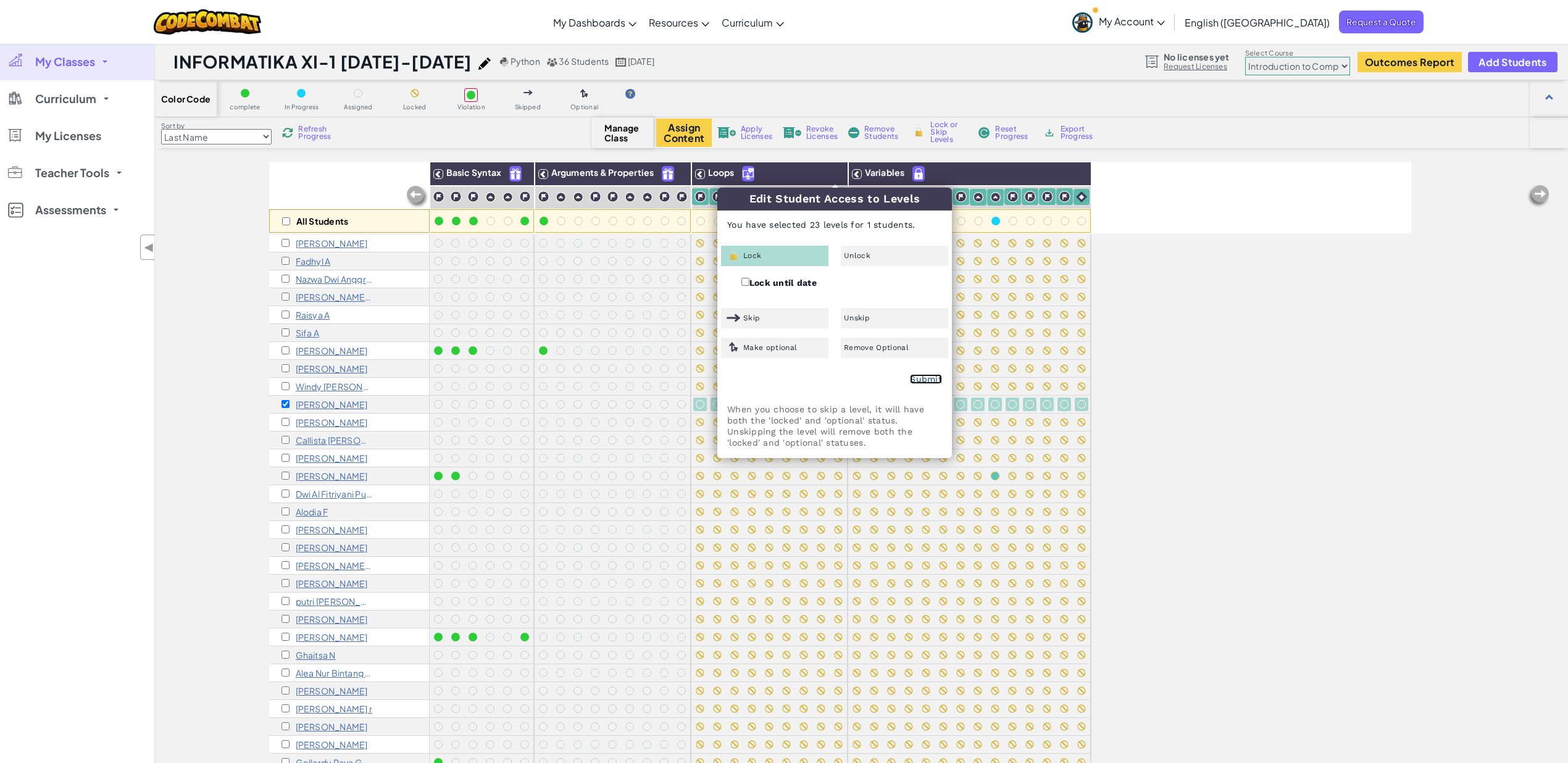
click at [933, 375] on link "Submit" at bounding box center [926, 379] width 32 height 10
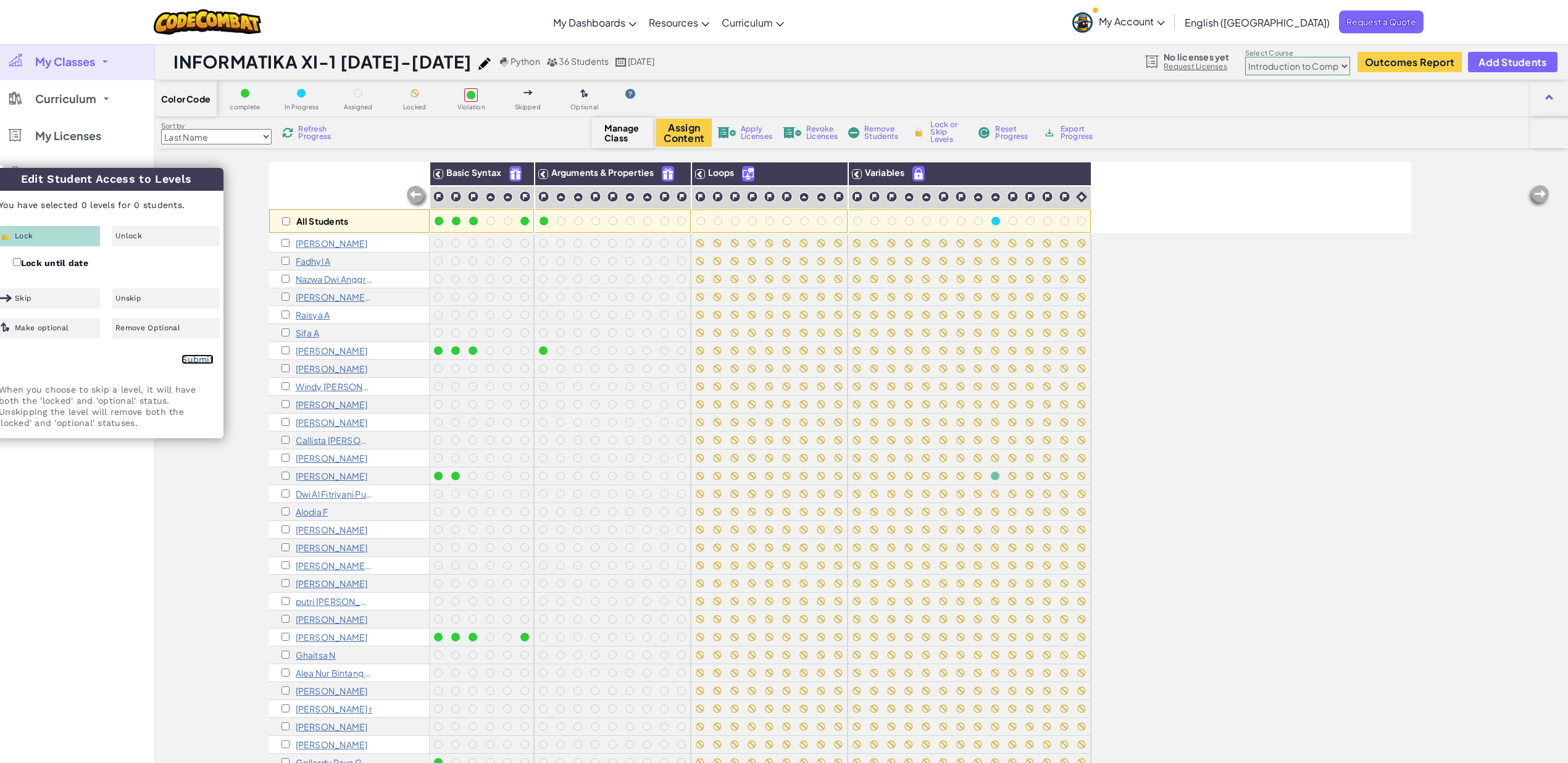
checkbox input "false"
click at [194, 359] on link "Submit" at bounding box center [198, 359] width 32 height 10
click at [241, 405] on div "All Students Basic Syntax Arguments & Properties Loops Variables [PERSON_NAME] …" at bounding box center [861, 519] width 1413 height 715
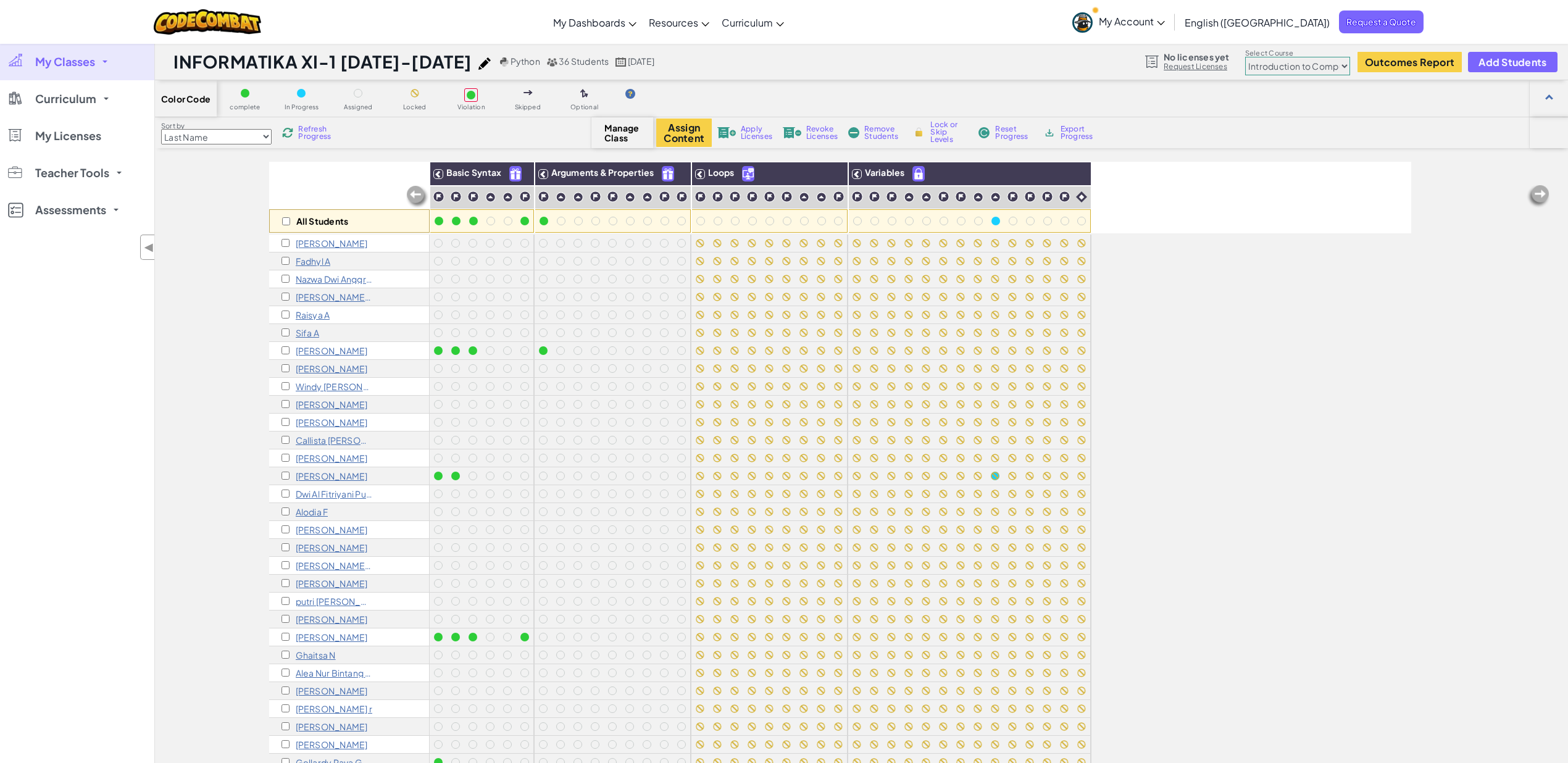
click at [67, 64] on span "My Classes" at bounding box center [65, 62] width 60 height 11
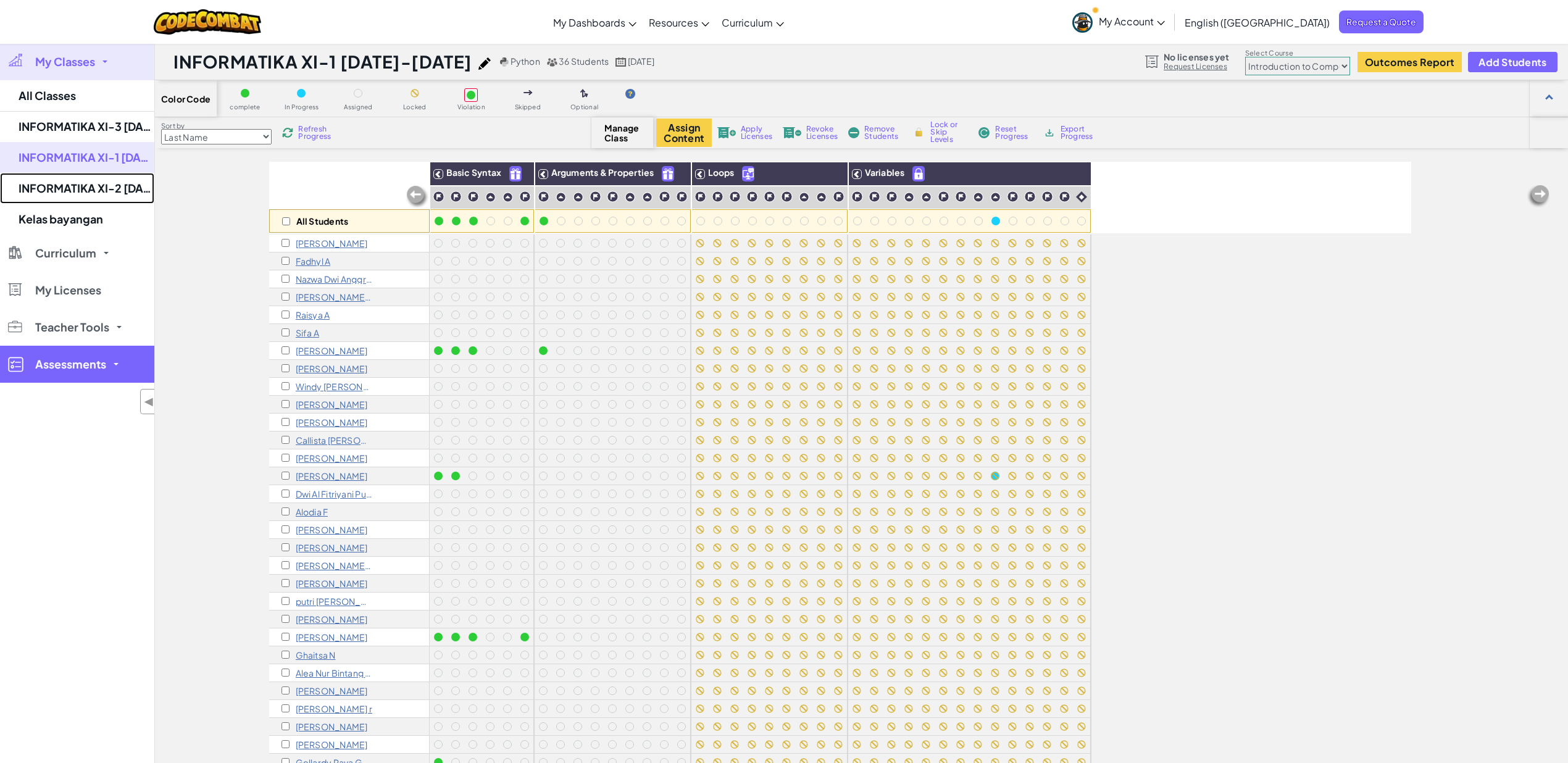
drag, startPoint x: 88, startPoint y: 192, endPoint x: 98, endPoint y: 197, distance: 11.2
click at [89, 190] on link "INFORMATIKA XI-2 [DATE]-[DATE]" at bounding box center [77, 188] width 154 height 31
select select "560f1a9f22961295f9427742"
